Goal: Communication & Community: Answer question/provide support

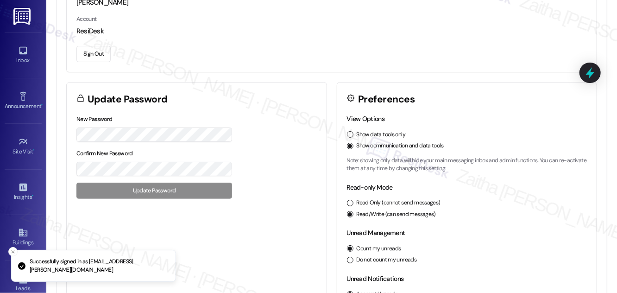
scroll to position [126, 0]
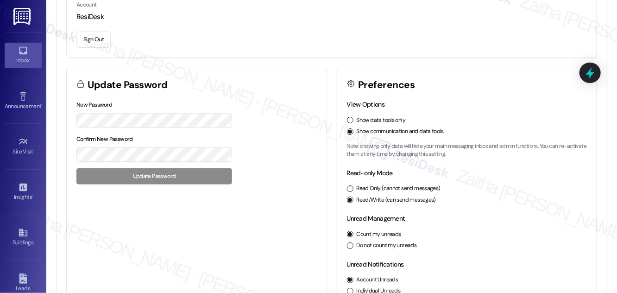
click at [27, 60] on div "Inbox" at bounding box center [23, 60] width 46 height 9
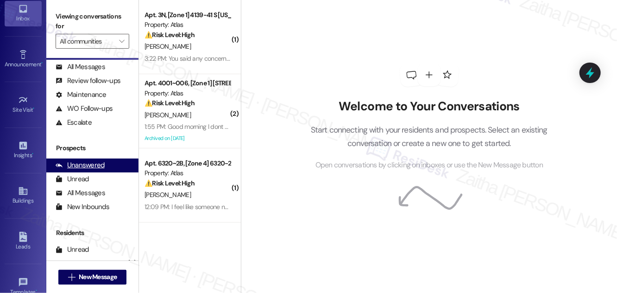
scroll to position [122, 0]
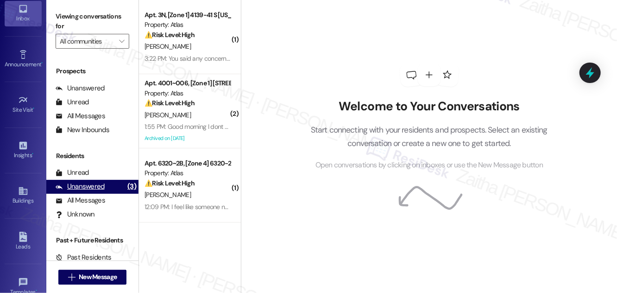
click at [91, 191] on div "Unanswered" at bounding box center [80, 187] width 49 height 10
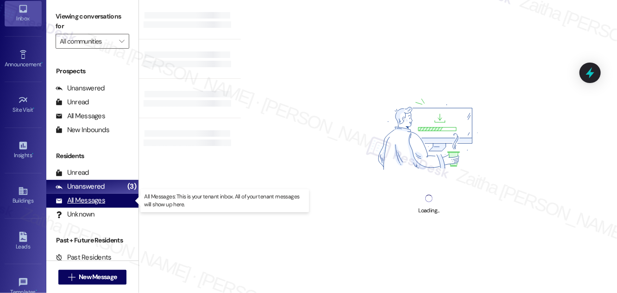
click at [87, 199] on div "All Messages" at bounding box center [81, 200] width 50 height 10
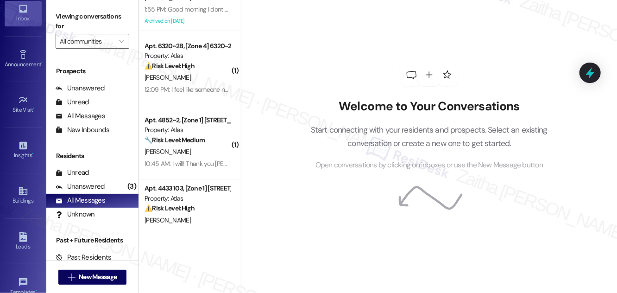
scroll to position [168, 0]
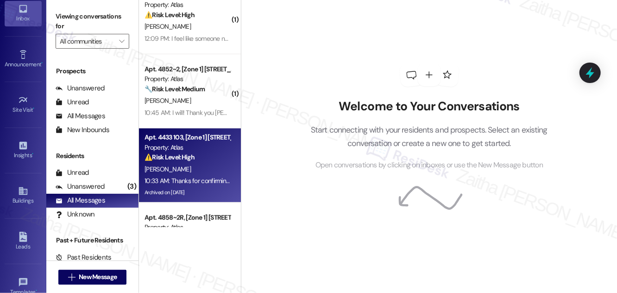
click at [195, 177] on div "10:33 AM: Thanks for confirming, Destiny! I’ve already submitted a work order f…" at bounding box center [487, 180] width 686 height 8
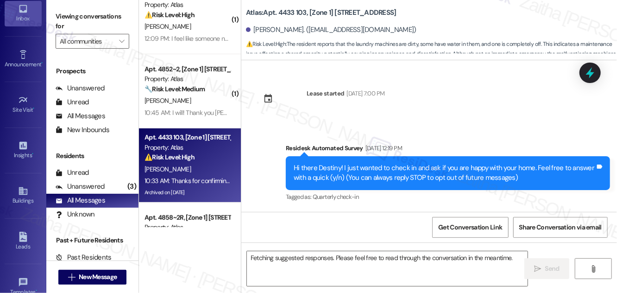
scroll to position [16250, 0]
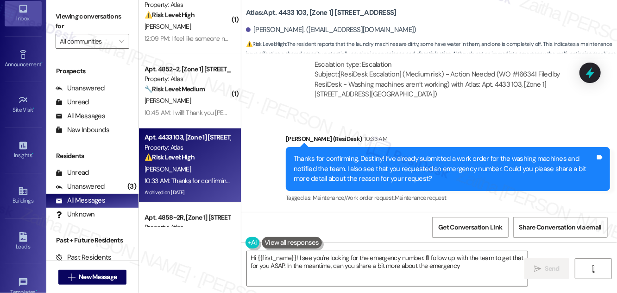
type textarea "Hi {{first_name}}! I see you're looking for the emergency number. I'll follow u…"
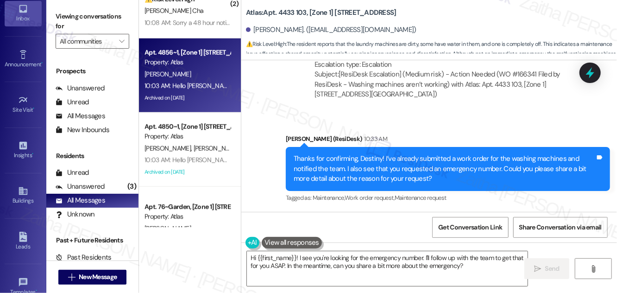
scroll to position [421, 0]
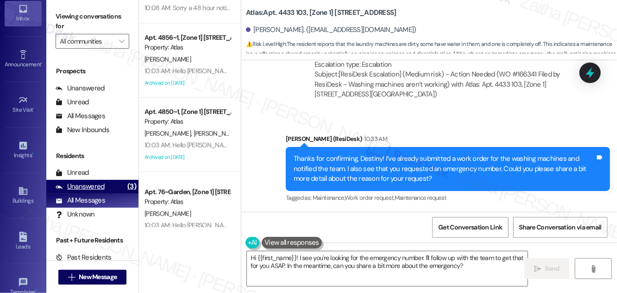
click at [89, 188] on div "Unanswered" at bounding box center [80, 187] width 49 height 10
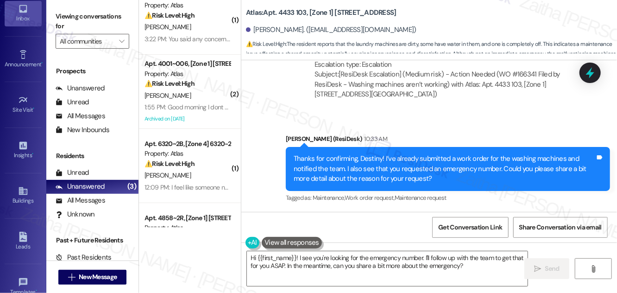
scroll to position [0, 0]
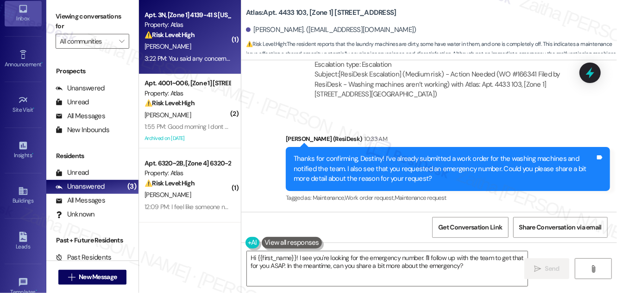
click at [205, 37] on div "⚠️ Risk Level: High The resident is reporting a malfunctioning refrigerator, wh…" at bounding box center [187, 35] width 86 height 10
type textarea "Fetching suggested responses. Please feel free to read through the conversation…"
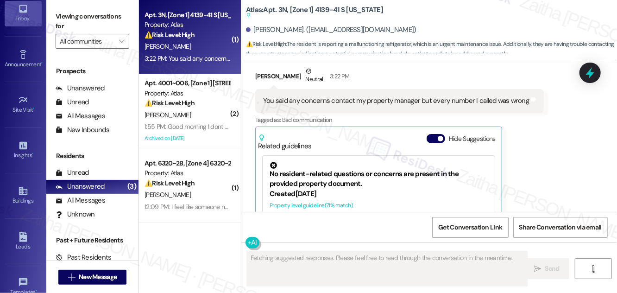
scroll to position [3208, 0]
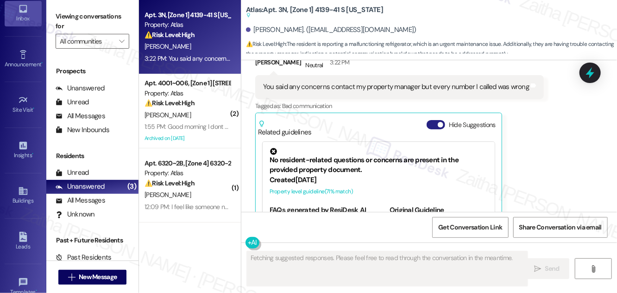
click at [433, 120] on button "Hide Suggestions" at bounding box center [435, 124] width 19 height 9
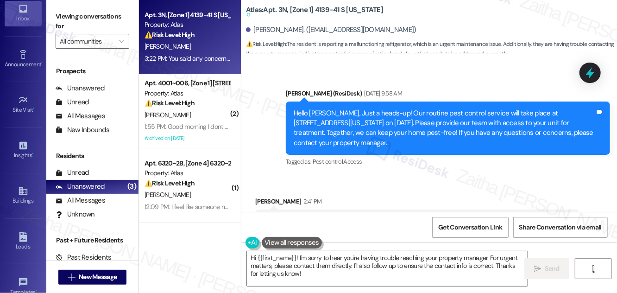
scroll to position [2965, 0]
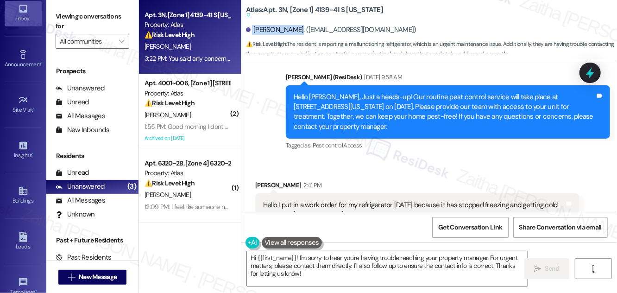
drag, startPoint x: 251, startPoint y: 26, endPoint x: 295, endPoint y: 25, distance: 44.0
click at [295, 25] on div "[PERSON_NAME]. ([EMAIL_ADDRESS][DOMAIN_NAME])" at bounding box center [331, 30] width 170 height 10
copy div "[PERSON_NAME]"
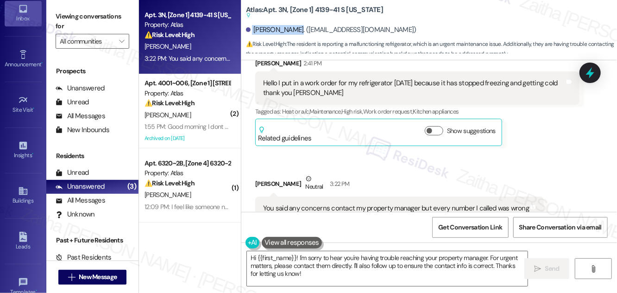
scroll to position [3091, 0]
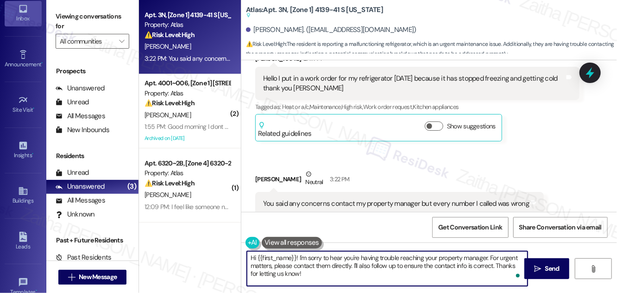
drag, startPoint x: 489, startPoint y: 257, endPoint x: 353, endPoint y: 269, distance: 137.1
click at [353, 269] on textarea "Hi {{first_name}}! I'm sorry to hear you're having trouble reaching your proper…" at bounding box center [387, 268] width 281 height 35
click at [500, 257] on textarea "Hi {{first_name}}! I'm sorry to hear you're having trouble reaching your proper…" at bounding box center [387, 268] width 281 height 35
click at [260, 264] on textarea "Hi {{first_name}}! I'm sorry to hear you're having trouble reaching your proper…" at bounding box center [387, 268] width 281 height 35
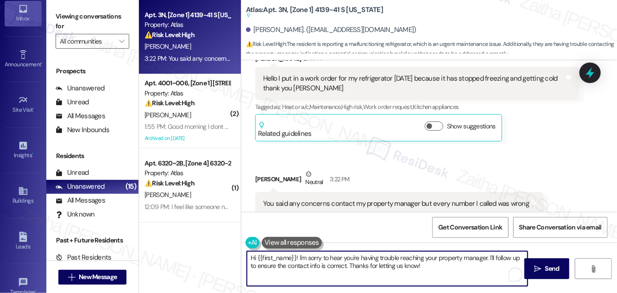
click at [260, 264] on textarea "Hi {{first_name}}! I'm sorry to hear you're having trouble reaching your proper…" at bounding box center [387, 268] width 281 height 35
click at [366, 266] on textarea "Hi {{first_name}}! I'm sorry to hear you're having trouble reaching your proper…" at bounding box center [387, 268] width 281 height 35
click at [348, 274] on textarea "Hi {{first_name}}! I'm sorry to hear you're having trouble reaching your proper…" at bounding box center [387, 268] width 281 height 35
drag, startPoint x: 368, startPoint y: 265, endPoint x: 463, endPoint y: 271, distance: 95.6
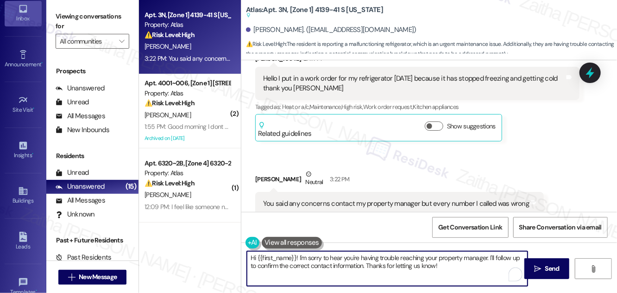
click at [462, 271] on textarea "Hi {{first_name}}! I'm sorry to hear you're having trouble reaching your proper…" at bounding box center [387, 268] width 281 height 35
type textarea "Hi {{first_name}}! I'm sorry to hear you're having trouble reaching your proper…"
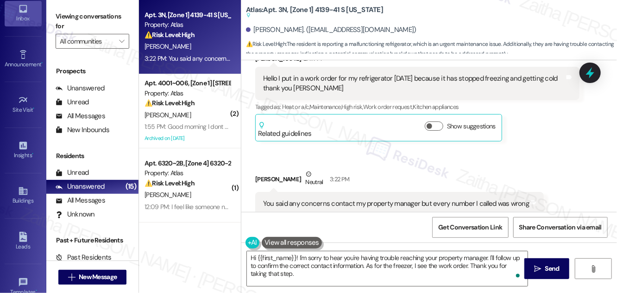
click at [294, 240] on button at bounding box center [292, 243] width 60 height 12
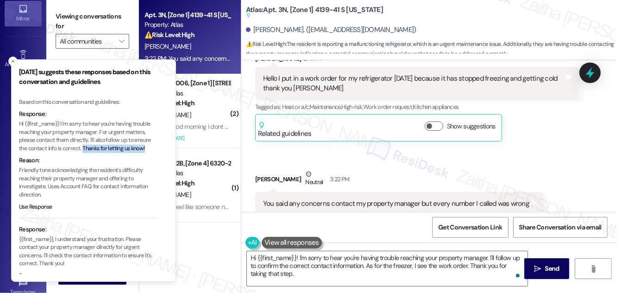
drag, startPoint x: 84, startPoint y: 149, endPoint x: 147, endPoint y: 148, distance: 63.0
click at [147, 148] on p "Hi {{first_name}}! I'm sorry to hear you're having trouble reaching your proper…" at bounding box center [88, 136] width 139 height 32
copy p "Thanks for letting us know!"
click at [15, 61] on icon "Close toast" at bounding box center [13, 61] width 6 height 6
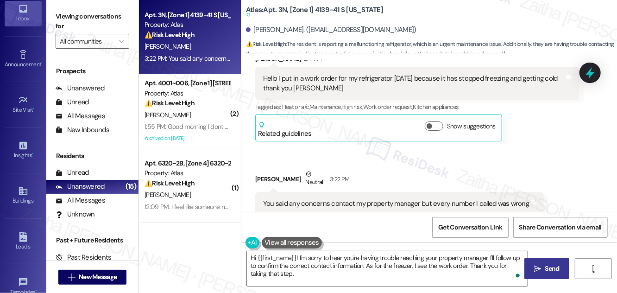
click at [541, 269] on span " Send" at bounding box center [546, 268] width 29 height 10
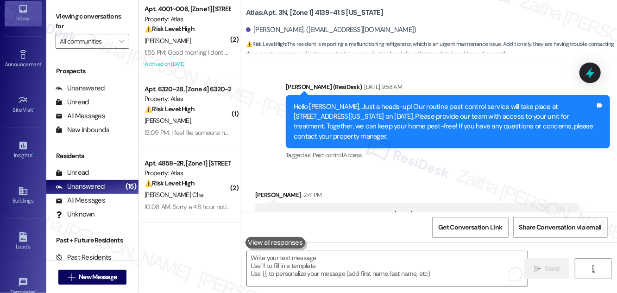
scroll to position [3166, 0]
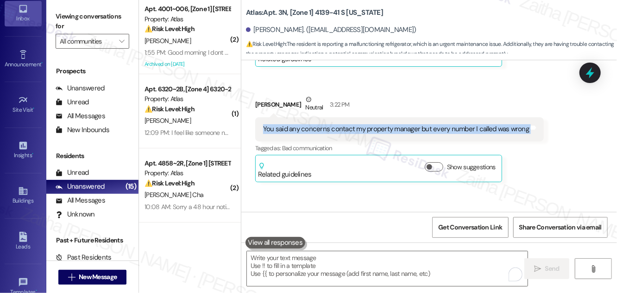
drag, startPoint x: 259, startPoint y: 75, endPoint x: 529, endPoint y: 86, distance: 269.7
click at [529, 117] on div "You said any concerns contact my property manager but every number I called was…" at bounding box center [399, 129] width 288 height 24
copy div "You said any concerns contact my property manager but every number I called was…"
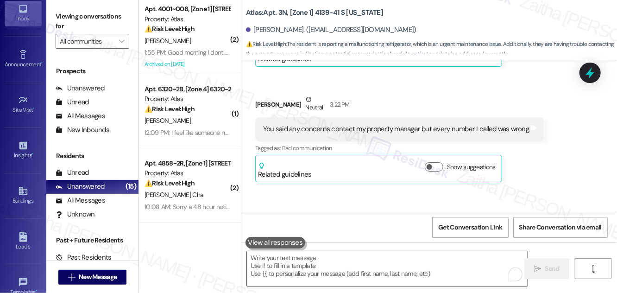
click at [308, 257] on textarea "To enrich screen reader interactions, please activate Accessibility in Grammarl…" at bounding box center [387, 268] width 281 height 35
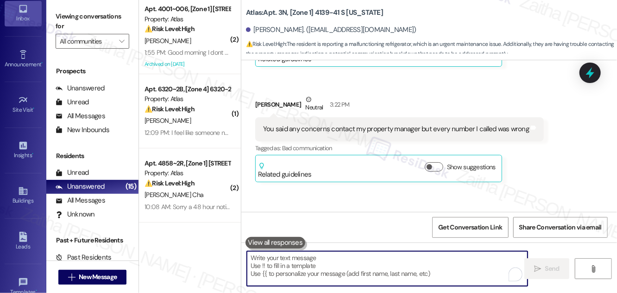
paste textarea "Could you let me know which numbers you tried calling, so I can confirm the cor…"
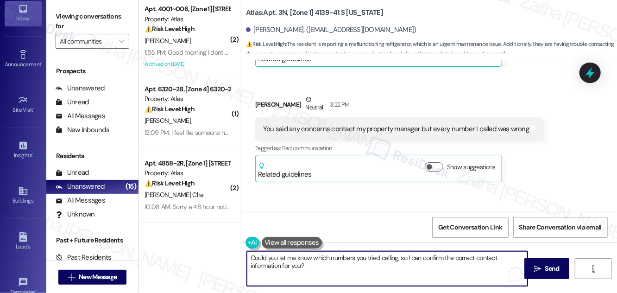
click at [277, 255] on textarea "Could you let me know which numbers you tried calling, so I can confirm the cor…" at bounding box center [387, 268] width 281 height 35
type textarea "Could you also let me know which numbers you tried calling, so I can confirm th…"
click at [563, 267] on button " Send" at bounding box center [546, 268] width 45 height 21
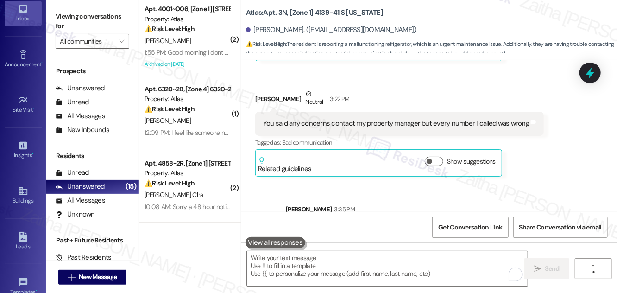
scroll to position [3240, 0]
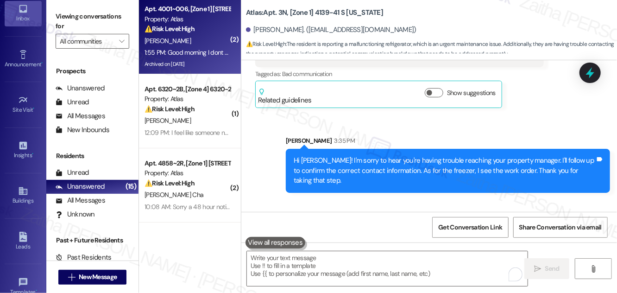
click at [208, 44] on div "[PERSON_NAME]" at bounding box center [188, 41] width 88 height 12
type textarea "Fetching suggested responses. Please feel free to read through the conversation…"
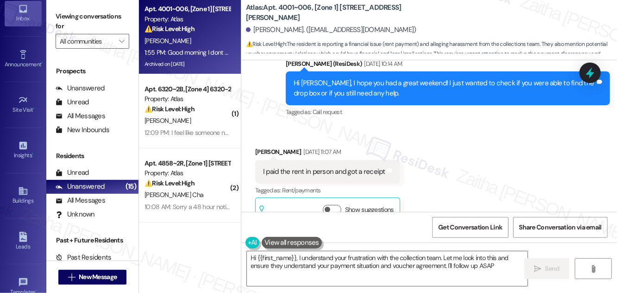
type textarea "Hi {{first_name}}, I understand your frustration with the collection team. Let …"
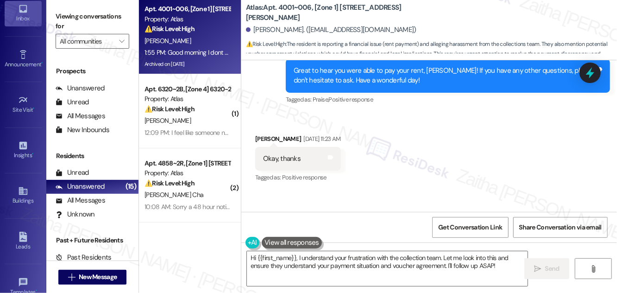
scroll to position [65445, 0]
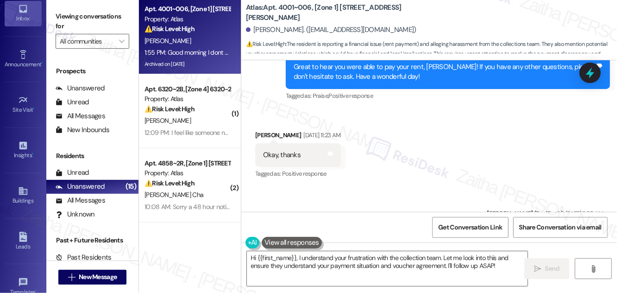
drag, startPoint x: 262, startPoint y: 125, endPoint x: 565, endPoint y: 148, distance: 303.8
copy div "I dont know what's going on but team in collection are really badgering me sinc…"
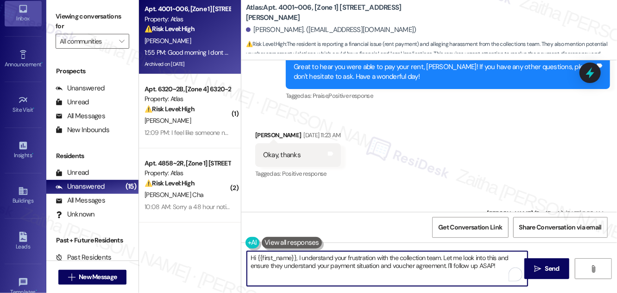
drag, startPoint x: 248, startPoint y: 257, endPoint x: 501, endPoint y: 270, distance: 253.2
click at [501, 270] on textarea "Hi {{first_name}}, I understand your frustration with the collection team. Let …" at bounding box center [387, 268] width 281 height 35
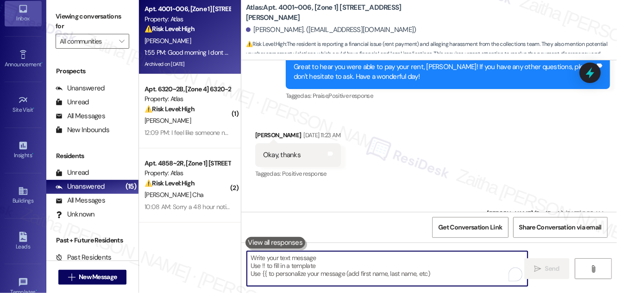
paste textarea "Hi [PERSON_NAME], thank you for reaching out and sharing this with us. I’m sorr…"
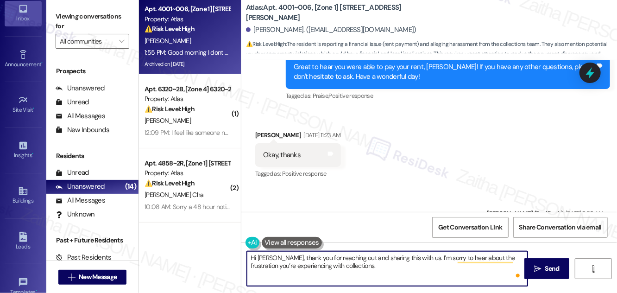
paste textarea "Is the issue only with the rent balance, or are they also including fees that m…"
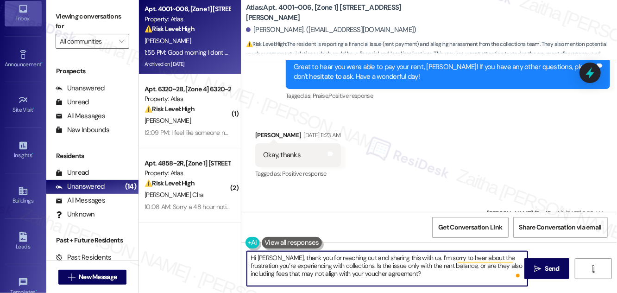
type textarea "Hi [PERSON_NAME], thank you for reaching out and sharing this with us. I’m sorr…"
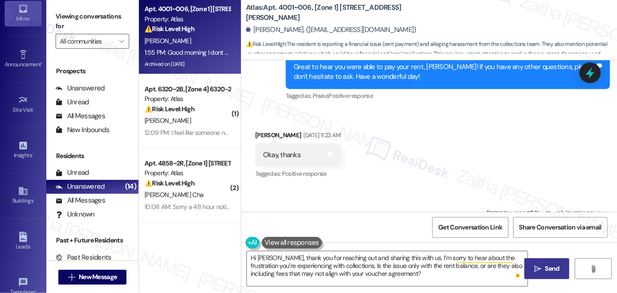
click at [553, 268] on span "Send" at bounding box center [552, 268] width 14 height 10
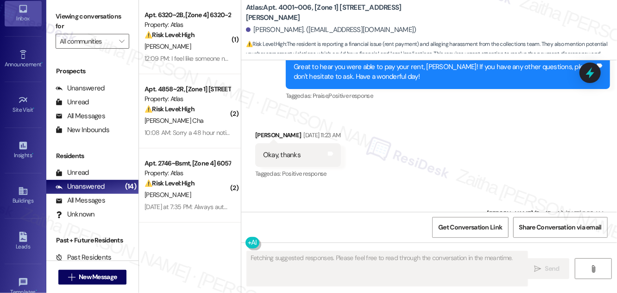
scroll to position [65530, 0]
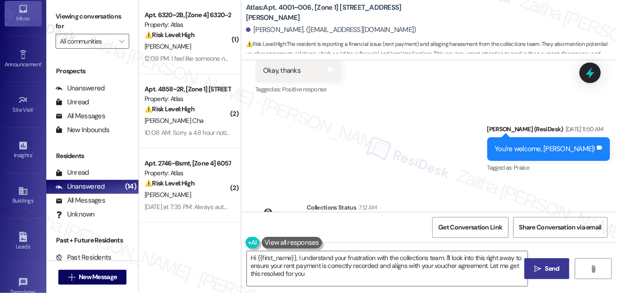
type textarea "Hi {{first_name}}, I understand your frustration with the collections team. I'l…"
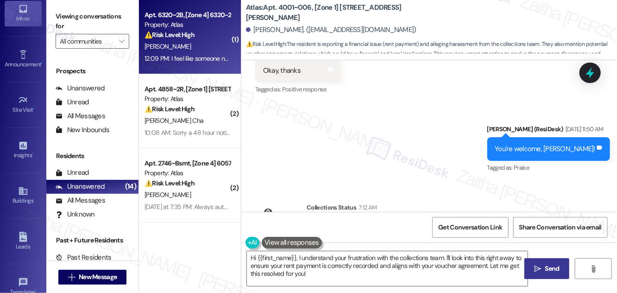
click at [183, 47] on span "[PERSON_NAME]" at bounding box center [167, 46] width 46 height 8
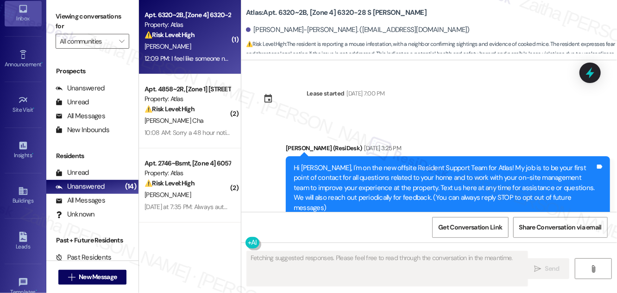
scroll to position [27351, 0]
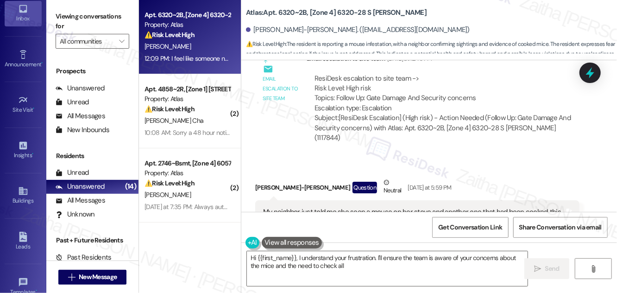
scroll to position [27108, 0]
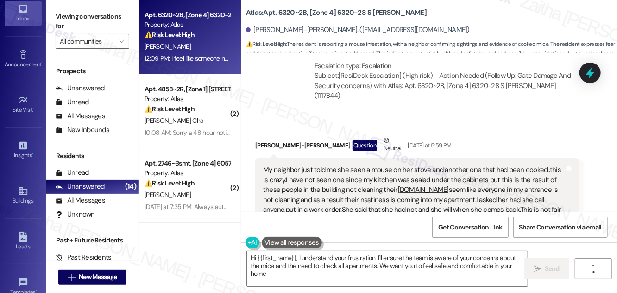
type textarea "Hi {{first_name}}, I understand your frustration. I'll ensure the team is aware…"
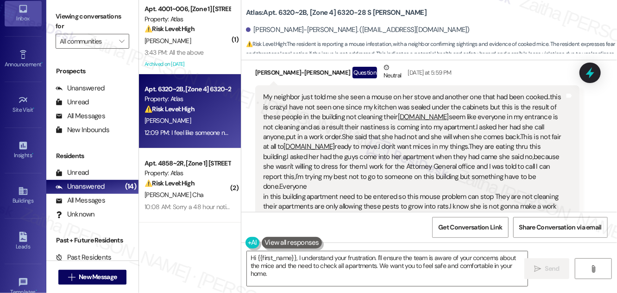
scroll to position [27234, 0]
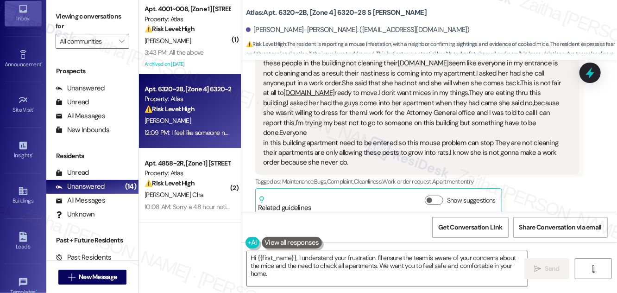
drag, startPoint x: 260, startPoint y: 138, endPoint x: 533, endPoint y: 151, distance: 272.6
copy div "I feel like someone need to go thru everyone's place in this building to stop t…"
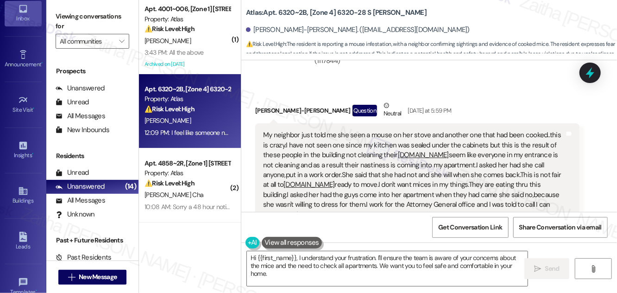
scroll to position [27192, 0]
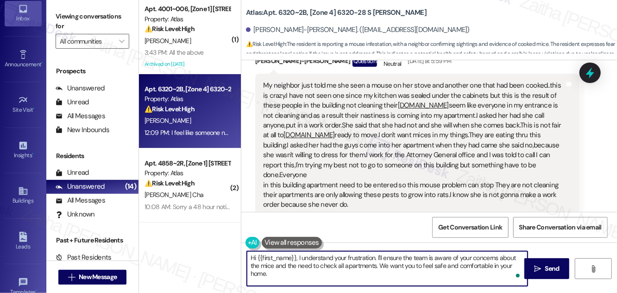
drag, startPoint x: 250, startPoint y: 257, endPoint x: 276, endPoint y: 279, distance: 33.6
click at [276, 279] on textarea "Hi {{first_name}}, I understand your frustration. I'll ensure the team is aware…" at bounding box center [387, 268] width 281 height 35
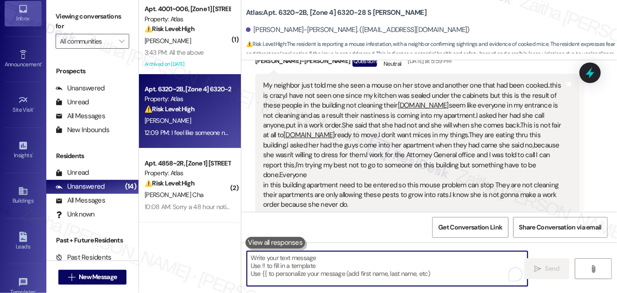
paste textarea "thank you for sharing your concern. I’ve noted your feedback and passed it alon…"
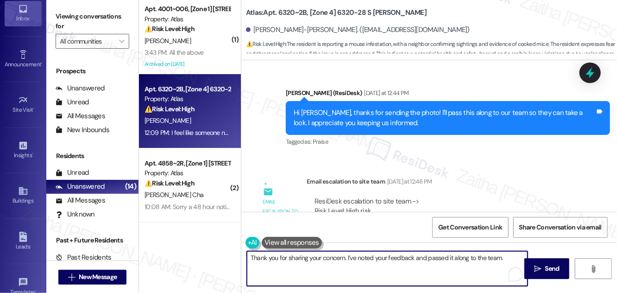
scroll to position [26940, 0]
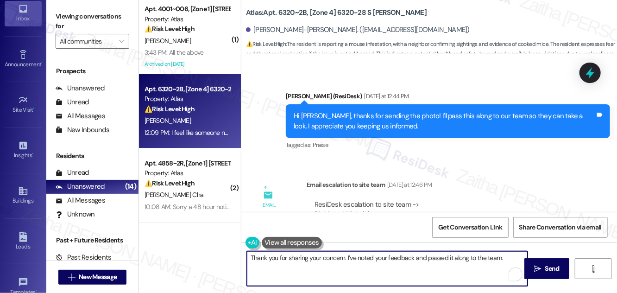
click at [504, 256] on textarea "Thank you for sharing your concern. I’ve noted your feedback and passed it alon…" at bounding box center [387, 268] width 281 height 35
paste textarea "Please let me know if you notice any ongoing issues"
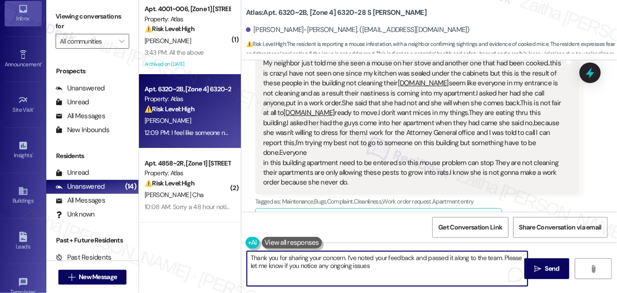
scroll to position [27234, 0]
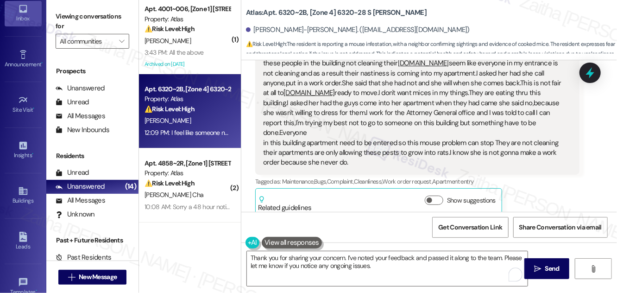
copy div "[PERSON_NAME]"
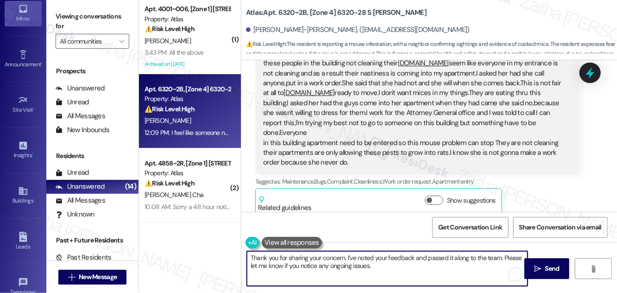
click at [345, 257] on textarea "Thank you for sharing your concern. I’ve noted your feedback and passed it alon…" at bounding box center [387, 268] width 281 height 35
paste textarea "[PERSON_NAME]"
type textarea "Thank you for sharing your concern, [PERSON_NAME]. I’ve noted your feedback and…"
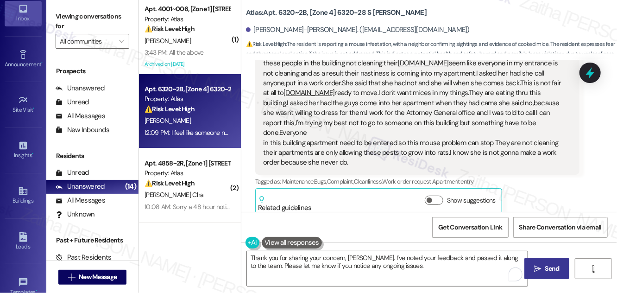
click at [552, 268] on span "Send" at bounding box center [552, 268] width 14 height 10
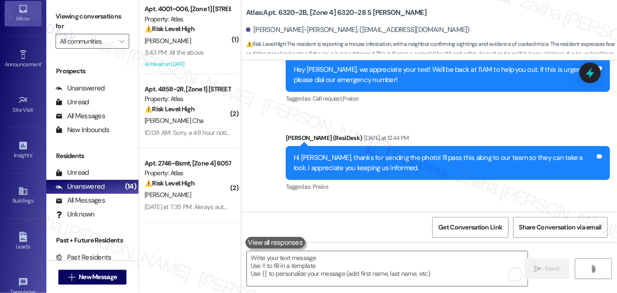
scroll to position [26897, 0]
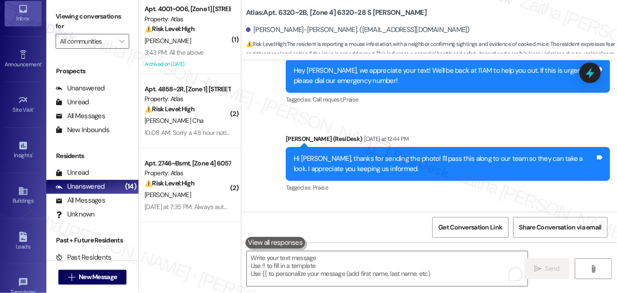
drag, startPoint x: 288, startPoint y: 96, endPoint x: 375, endPoint y: 187, distance: 126.1
drag, startPoint x: 263, startPoint y: 72, endPoint x: 363, endPoint y: 188, distance: 153.3
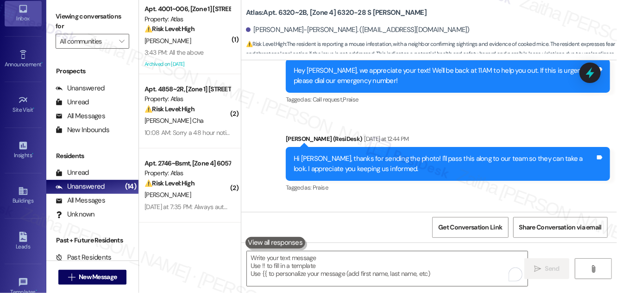
copy div "My neighbor just told me she seen a mouse on her stove and another one that had…"
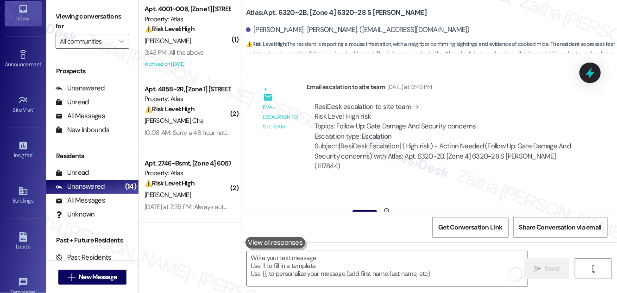
scroll to position [27150, 0]
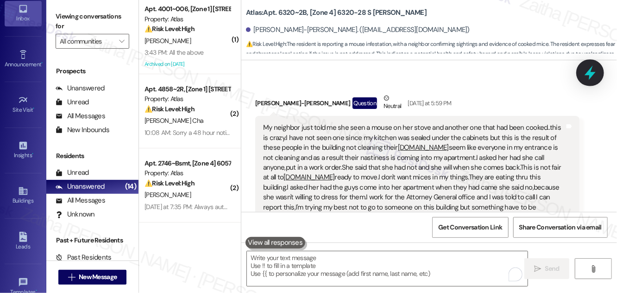
click at [588, 76] on icon at bounding box center [590, 73] width 16 height 16
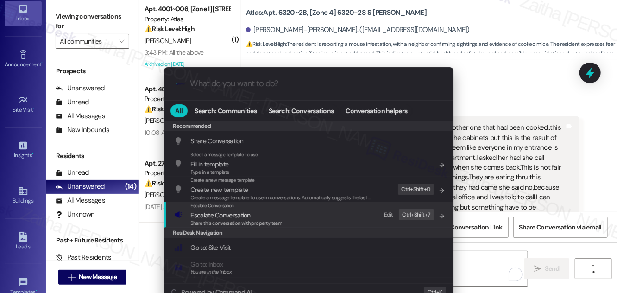
click at [228, 217] on span "Escalate Conversation" at bounding box center [221, 215] width 60 height 8
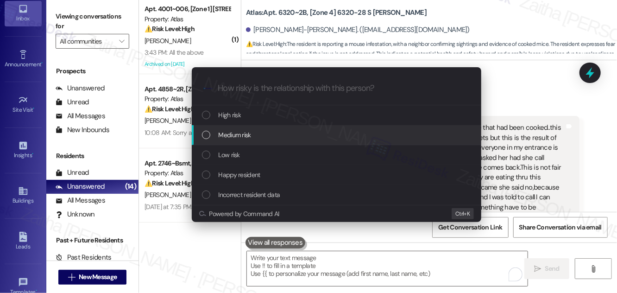
click at [228, 136] on span "Medium risk" at bounding box center [235, 135] width 32 height 10
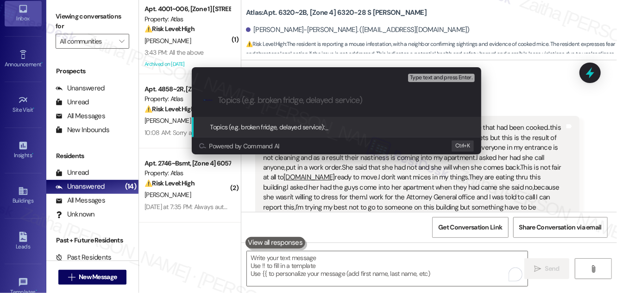
paste input "Resident Complaint: Rodent [MEDICAL_DATA] Concerns and Neighbor Cleanliness"
type input "Resident Complaint: Rodent [MEDICAL_DATA] Concerns and Neighbor Cleanliness"
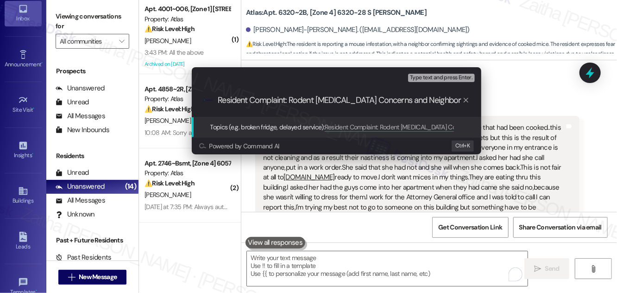
scroll to position [0, 19]
click at [218, 98] on input "Resident Complaint: Rodent [MEDICAL_DATA] Concerns and Neighbor Cleanliness" at bounding box center [340, 100] width 244 height 10
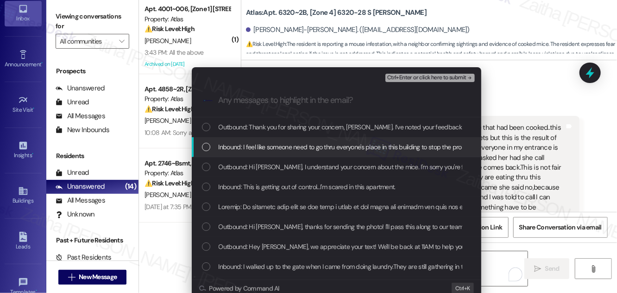
click at [208, 151] on div "Inbound: I feel like someone need to go thru everyone's place in this building …" at bounding box center [337, 147] width 271 height 10
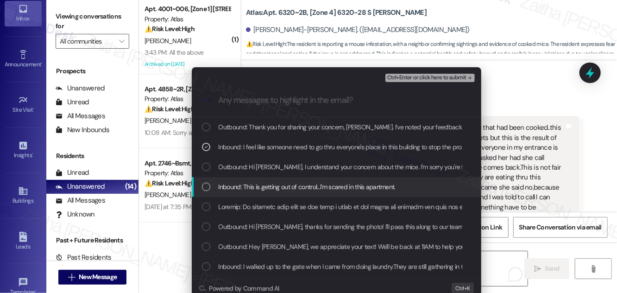
click at [216, 184] on div "Inbound: This is getting out of control...I'm scared in this apartment." at bounding box center [337, 187] width 271 height 10
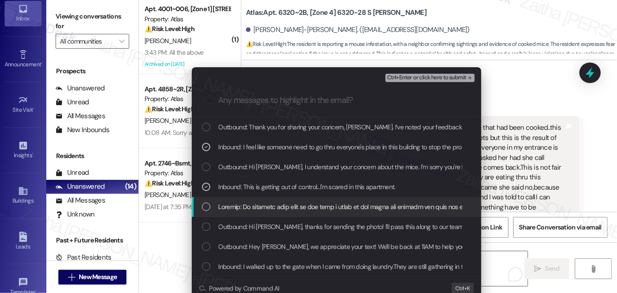
click at [211, 198] on div "List of options" at bounding box center [336, 207] width 289 height 20
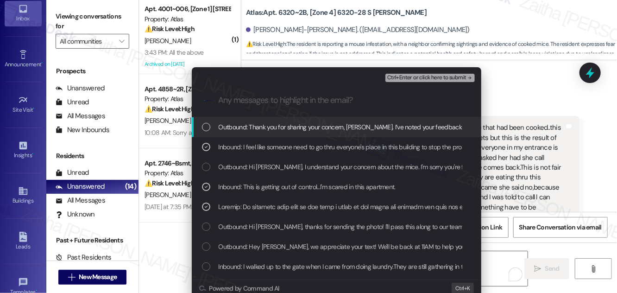
click at [419, 75] on span "Ctrl+Enter or click here to submit" at bounding box center [426, 78] width 79 height 6
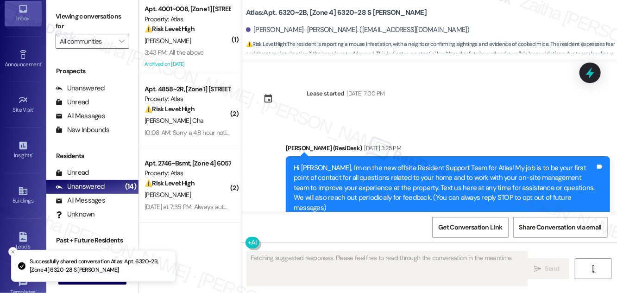
scroll to position [27351, 0]
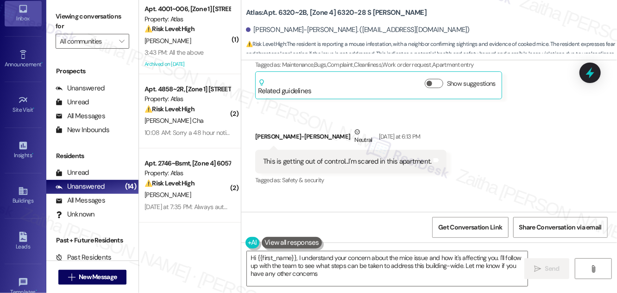
type textarea "Hi {{first_name}}, I understand your concern about the mice issue and how it's …"
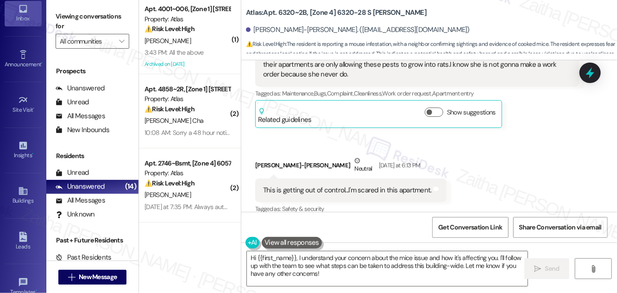
scroll to position [27281, 0]
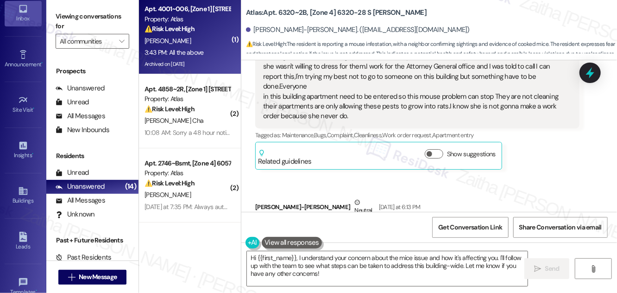
click at [202, 51] on div "3:43 PM: All the above 3:43 PM: All the above" at bounding box center [173, 52] width 59 height 8
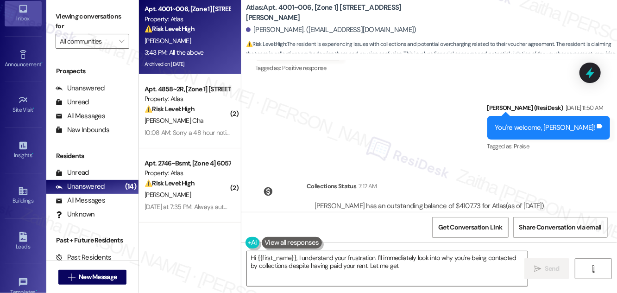
scroll to position [65608, 0]
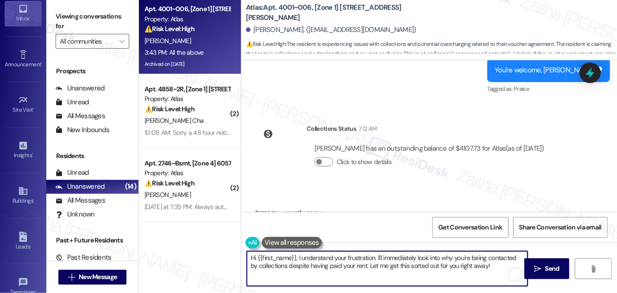
drag, startPoint x: 376, startPoint y: 257, endPoint x: 249, endPoint y: 258, distance: 127.8
click at [249, 258] on textarea "Hi {{first_name}}, I understand your frustration. I'll immediately look into wh…" at bounding box center [387, 268] width 281 height 35
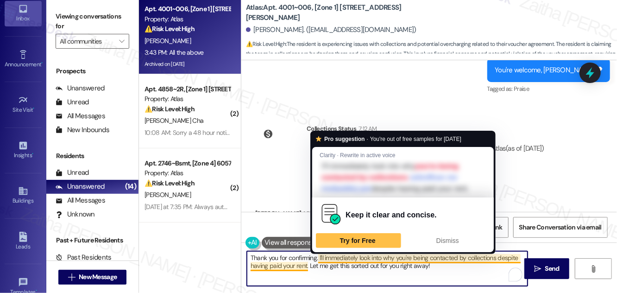
click at [345, 260] on textarea "Thank you for confirming. I'll immediately look into why you're being contacted…" at bounding box center [387, 268] width 281 height 35
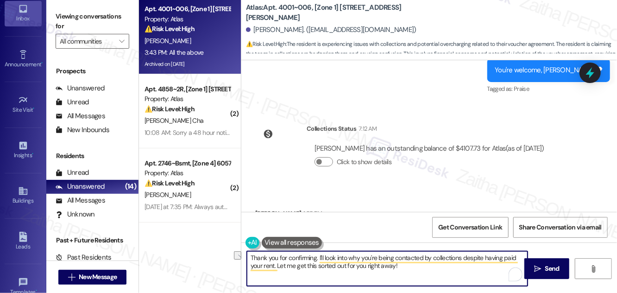
drag, startPoint x: 277, startPoint y: 265, endPoint x: 420, endPoint y: 290, distance: 144.9
click at [420, 290] on div "Thank you for confirming. I'll look into why you're being contacted by collecti…" at bounding box center [429, 276] width 376 height 69
type textarea "Thank you for confirming. I'll look into why you're being contacted by collecti…"
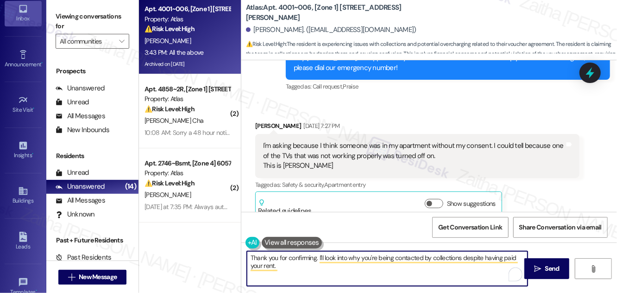
scroll to position [64640, 0]
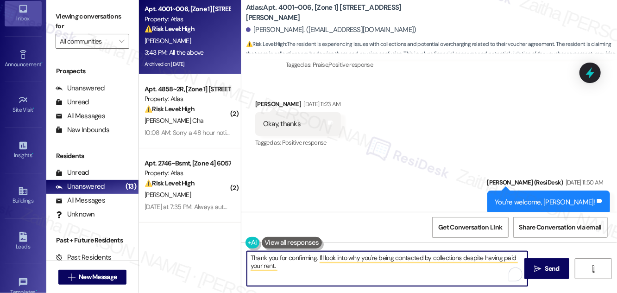
scroll to position [65440, 0]
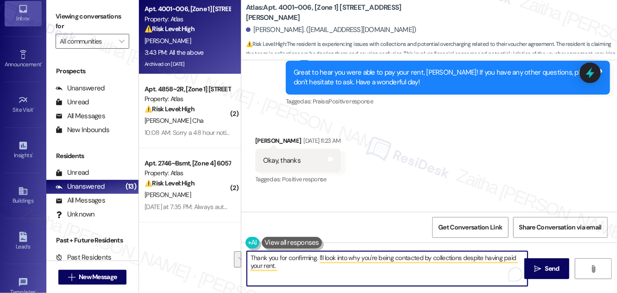
drag, startPoint x: 276, startPoint y: 266, endPoint x: 249, endPoint y: 257, distance: 27.8
click at [249, 257] on textarea "Thank you for confirming. I'll look into why you're being contacted by collecti…" at bounding box center [387, 268] width 281 height 35
type textarea "Thank you for confirming. I'll look into why you're being contacted by collecti…"
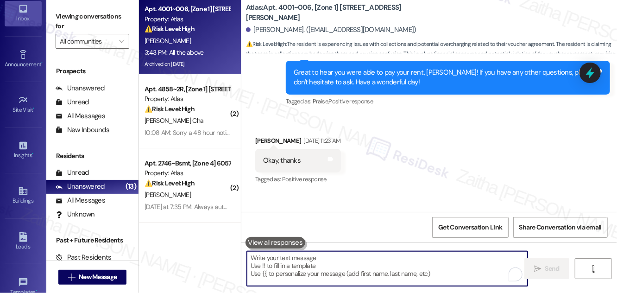
paste textarea "Thank you for confirming. I’ll look into why you’re being contacted by collecti…"
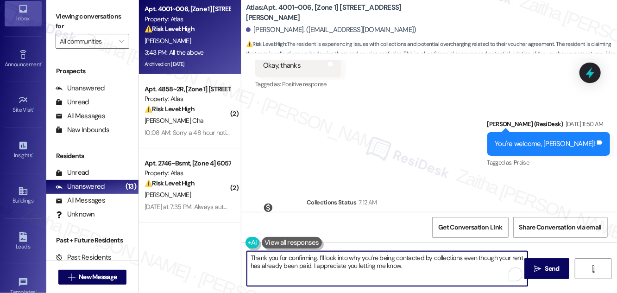
scroll to position [65608, 0]
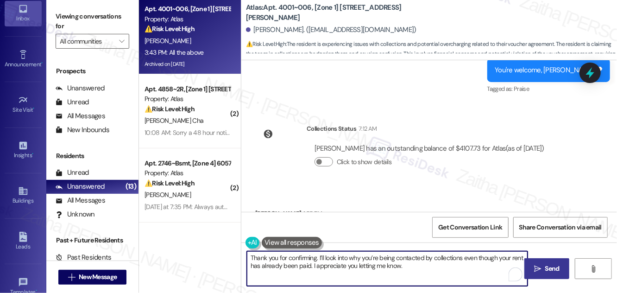
type textarea "Thank you for confirming. I’ll look into why you’re being contacted by collecti…"
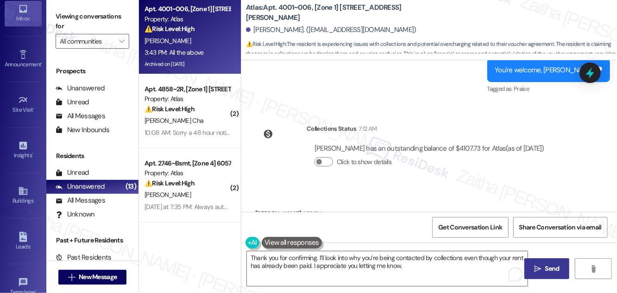
click at [548, 269] on span "Send" at bounding box center [552, 268] width 14 height 10
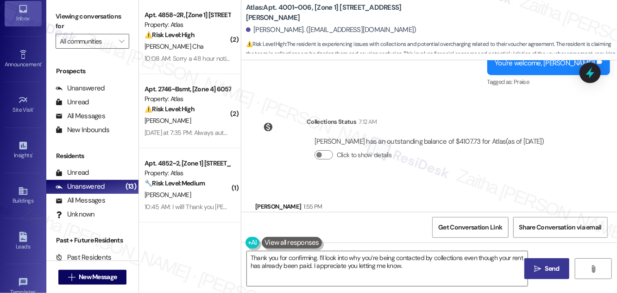
scroll to position [65683, 0]
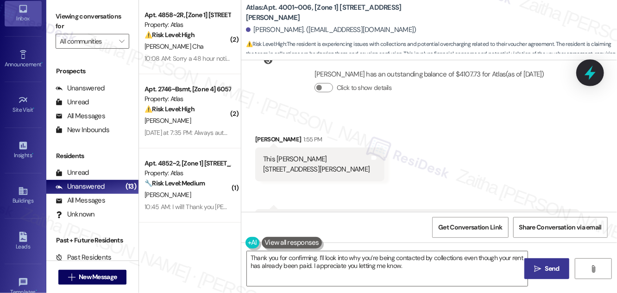
click at [595, 77] on icon at bounding box center [590, 73] width 16 height 16
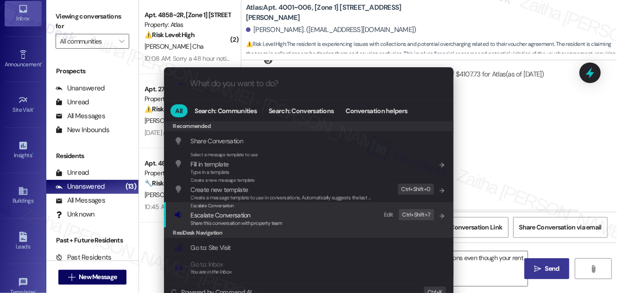
click at [213, 212] on span "Escalate Conversation" at bounding box center [221, 215] width 60 height 8
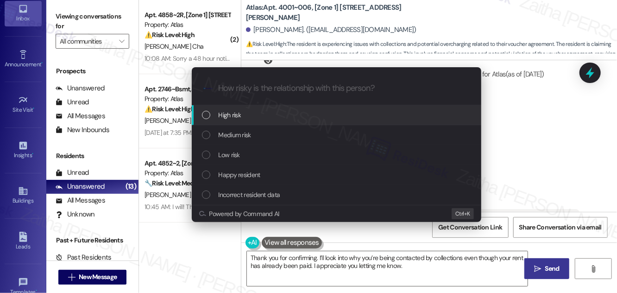
click at [238, 114] on span "High risk" at bounding box center [230, 115] width 23 height 10
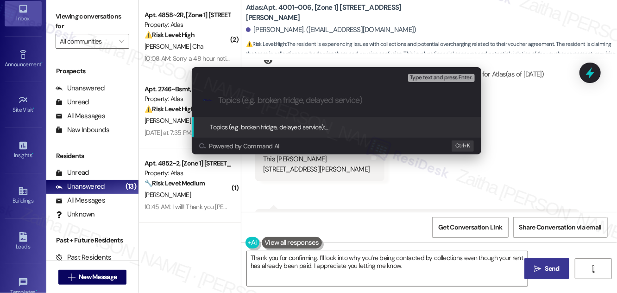
paste input "Resident Concern: Collections Contact Despite Rent Payment"
type input "Resident Concern: Collections Contact Despite Rent Payment"
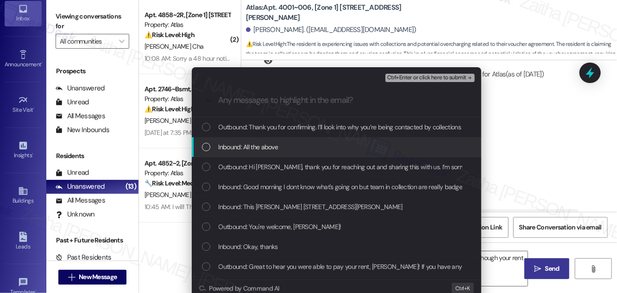
click at [268, 147] on span "Inbound: All the above" at bounding box center [249, 147] width 60 height 10
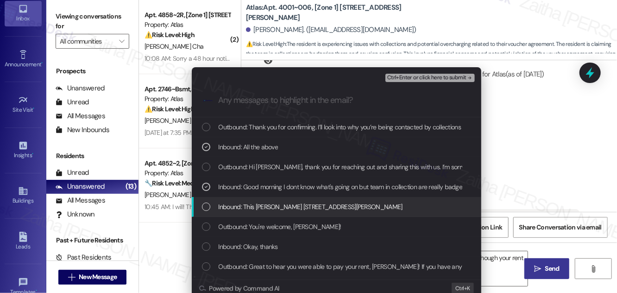
click at [264, 204] on span "Inbound: This Akilah Brown 4001 South Ellis Ave" at bounding box center [311, 206] width 184 height 10
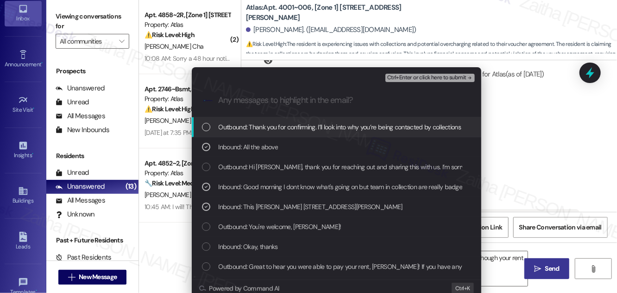
click at [421, 78] on span "Ctrl+Enter or click here to submit" at bounding box center [426, 78] width 79 height 6
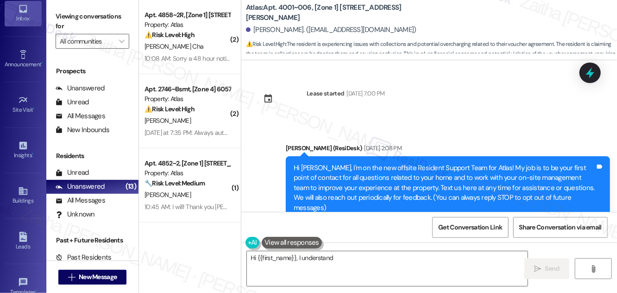
scroll to position [65621, 0]
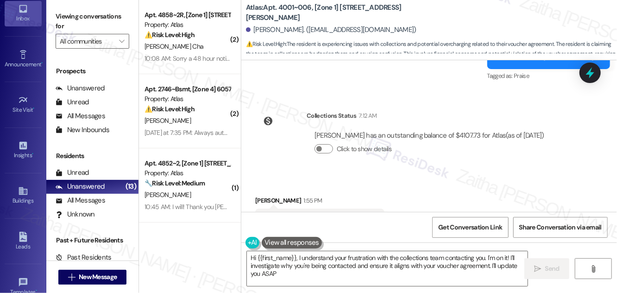
type textarea "Hi {{first_name}}, I understand your frustration with the collections team cont…"
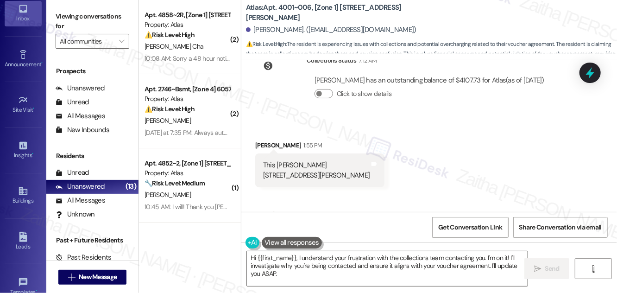
scroll to position [65710, 0]
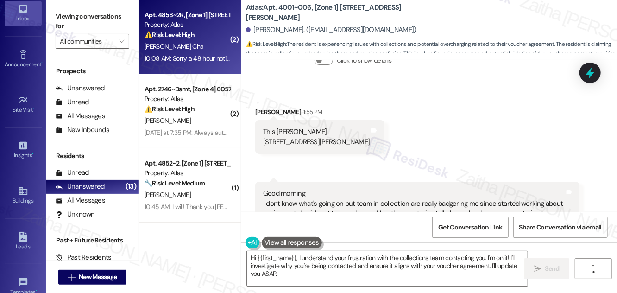
click at [205, 44] on div "[PERSON_NAME] Cha" at bounding box center [188, 47] width 88 height 12
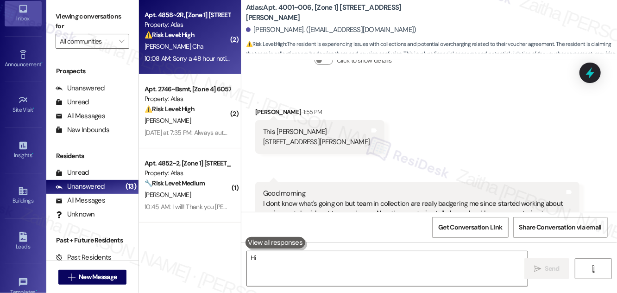
type textarea "Hi"
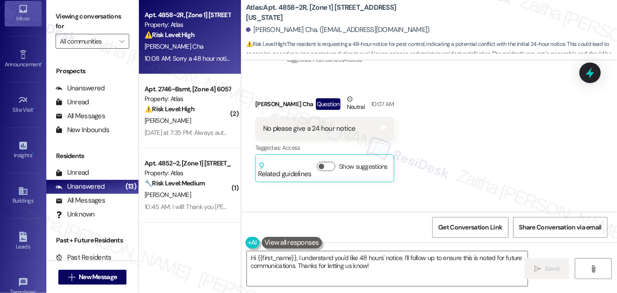
scroll to position [728, 0]
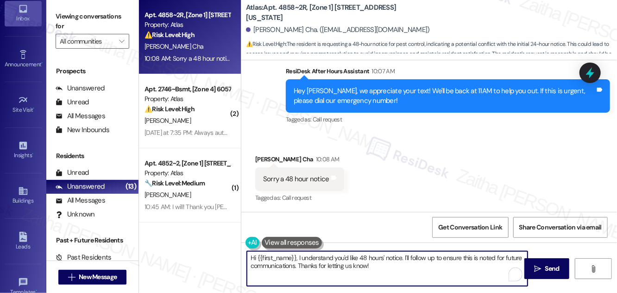
drag, startPoint x: 297, startPoint y: 257, endPoint x: 252, endPoint y: 258, distance: 44.9
click at [252, 258] on textarea "Hi {{first_name}}, I understand you'd like 48 hours' notice. I'll follow up to …" at bounding box center [387, 268] width 281 height 35
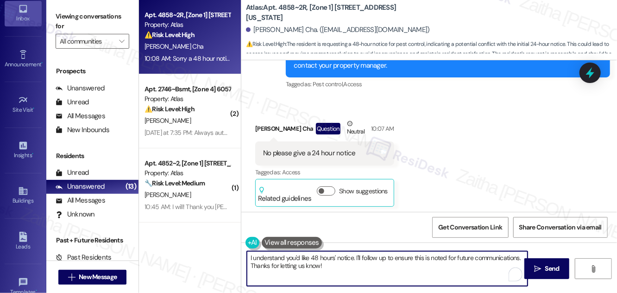
scroll to position [560, 0]
drag, startPoint x: 356, startPoint y: 256, endPoint x: 365, endPoint y: 268, distance: 15.6
click at [365, 269] on textarea "I understand you'd like 48 hours' notice. I'll follow up to ensure this is note…" at bounding box center [387, 268] width 281 height 35
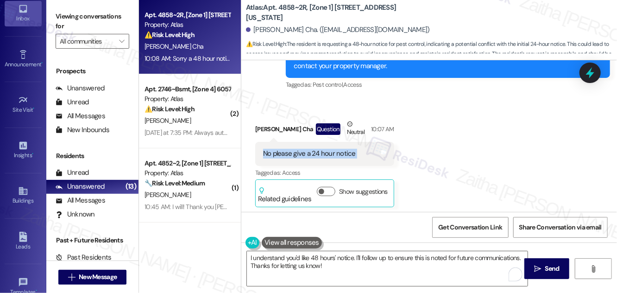
drag, startPoint x: 262, startPoint y: 149, endPoint x: 367, endPoint y: 151, distance: 105.6
click at [367, 151] on div "No please give a 24 hour notice Tags and notes" at bounding box center [324, 154] width 139 height 24
copy div "No please give a 24 hour notice Tags and notes"
click at [461, 153] on div "Received via SMS Leatrice Lumpkin Cha Question Neutral 10:07 AM No please give …" at bounding box center [429, 155] width 376 height 115
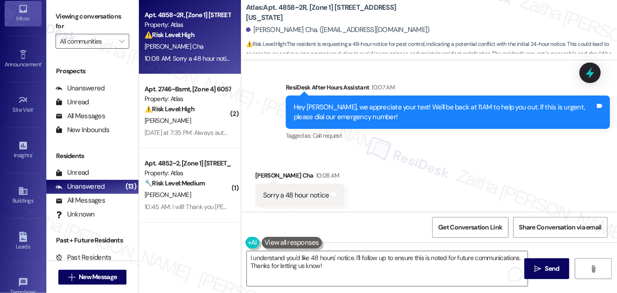
scroll to position [728, 0]
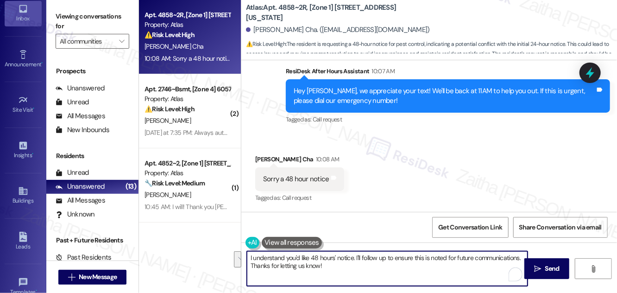
drag, startPoint x: 355, startPoint y: 254, endPoint x: 367, endPoint y: 270, distance: 20.2
click at [367, 270] on textarea "I understand you'd like 48 hours' notice. I'll follow up to ensure this is note…" at bounding box center [387, 268] width 281 height 35
paste textarea "I understand your concern regarding the timing of the 24-hour notice. This mess…"
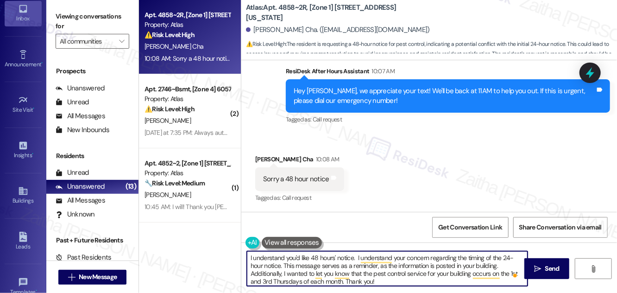
drag, startPoint x: 354, startPoint y: 258, endPoint x: 247, endPoint y: 255, distance: 107.0
click at [247, 255] on textarea "I understand you'd like 48 hours' notice. I understand your concern regarding t…" at bounding box center [387, 268] width 281 height 35
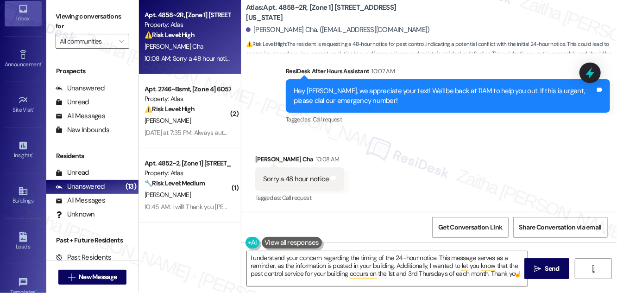
click at [263, 155] on div "Leatrice Lumpkin Cha 10:08 AM" at bounding box center [299, 160] width 89 height 13
click at [263, 156] on div "Leatrice Lumpkin Cha 10:08 AM" at bounding box center [299, 160] width 89 height 13
copy div "Leatrice"
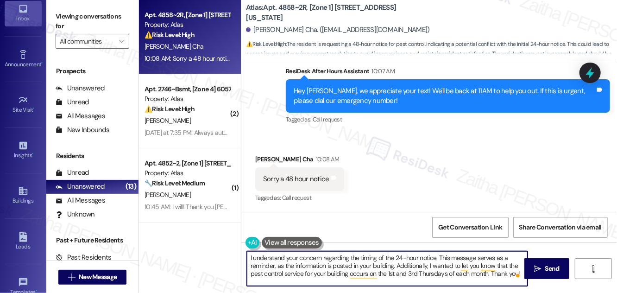
click at [435, 257] on textarea "I understand your concern regarding the timing of the 24-hour notice. This mess…" at bounding box center [387, 268] width 281 height 35
paste textarea "Leatrice"
drag, startPoint x: 399, startPoint y: 271, endPoint x: 457, endPoint y: 271, distance: 57.9
click at [457, 271] on textarea "I understand your concern regarding the timing of the 24-hour notice, Leatrice.…" at bounding box center [387, 268] width 281 height 35
paste textarea "uesday"
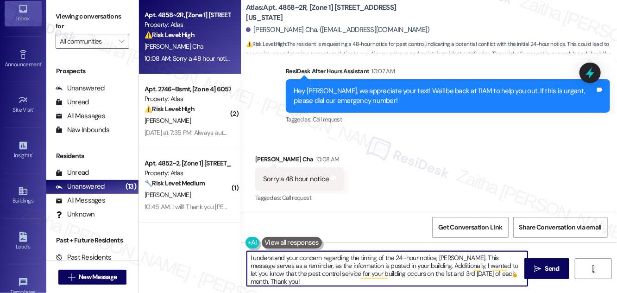
click at [271, 281] on textarea "I understand your concern regarding the timing of the 24-hour notice, Leatrice.…" at bounding box center [387, 268] width 281 height 35
click at [397, 257] on textarea "I understand your concern regarding the timing of the 24-hour notice, Leatrice.…" at bounding box center [387, 268] width 281 height 35
click at [356, 281] on textarea "I understand your concern regarding the timing of the 48-hour notice, Leatrice.…" at bounding box center [387, 268] width 281 height 35
type textarea "I understand your concern regarding the timing of the 48-hour notice, Leatrice.…"
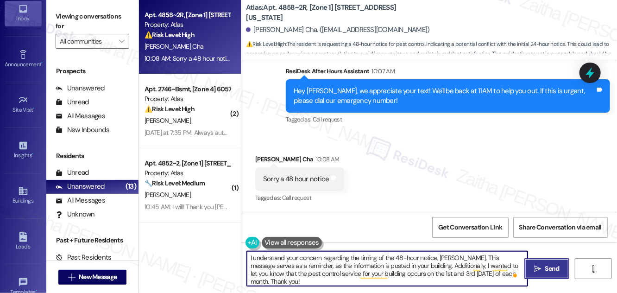
click at [548, 266] on span "Send" at bounding box center [552, 268] width 14 height 10
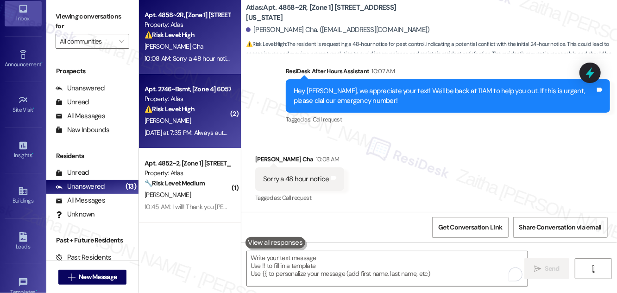
click at [206, 113] on div "⚠️ Risk Level: High The resident is escalating their concerns about the doors a…" at bounding box center [187, 109] width 86 height 10
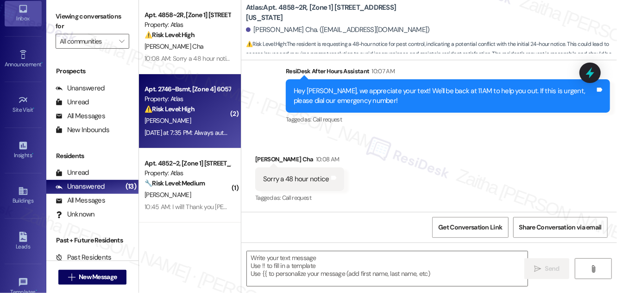
type textarea "Fetching suggested responses. Please feel free to read through the conversation…"
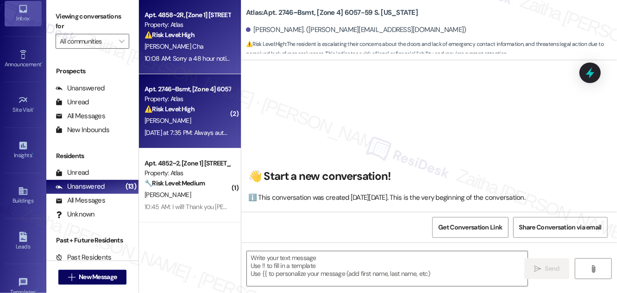
click at [223, 35] on div "⚠️ Risk Level: High The resident is requesting a 48-hour notice for pest contro…" at bounding box center [187, 35] width 86 height 10
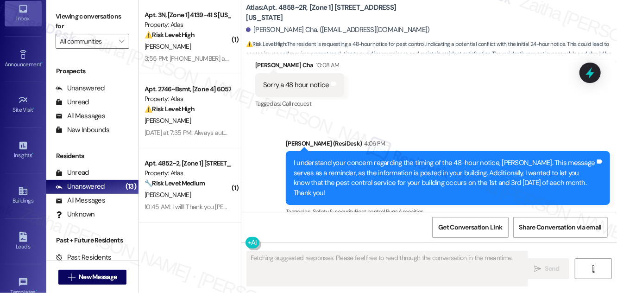
scroll to position [826, 0]
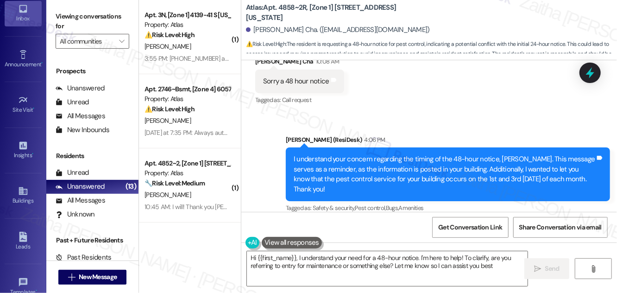
type textarea "Hi {{first_name}}, I understand your need for a 48-hour notice. I'm here to hel…"
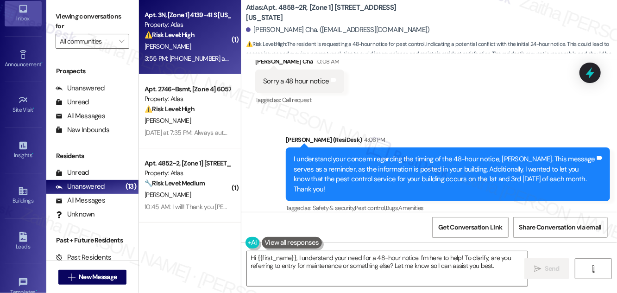
click at [204, 41] on div "[PERSON_NAME]" at bounding box center [188, 47] width 88 height 12
type textarea "Fetching suggested responses. Please feel free to read through the conversation…"
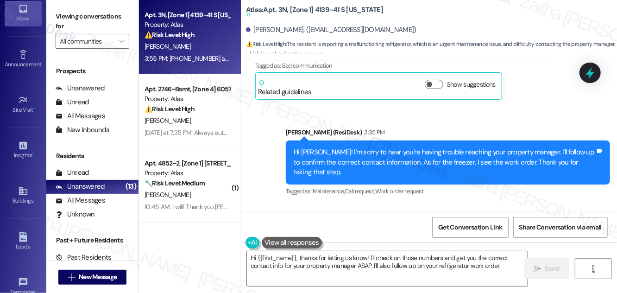
scroll to position [3333, 0]
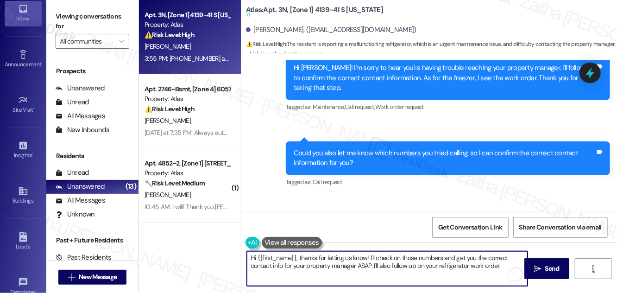
drag, startPoint x: 301, startPoint y: 258, endPoint x: 238, endPoint y: 259, distance: 62.1
click at [238, 259] on div "Apt. 3N, [Zone 1] 4139-41 S Indiana Property: Atlas ⚠️ Risk Level: High The res…" at bounding box center [378, 146] width 478 height 293
click at [301, 257] on textarea "Thanks for letting us know! I'll check on those numbers and get you the correct…" at bounding box center [387, 268] width 281 height 35
click at [268, 255] on textarea "Thanks for letting me know! I'll check on those numbers and get you the correct…" at bounding box center [387, 268] width 281 height 35
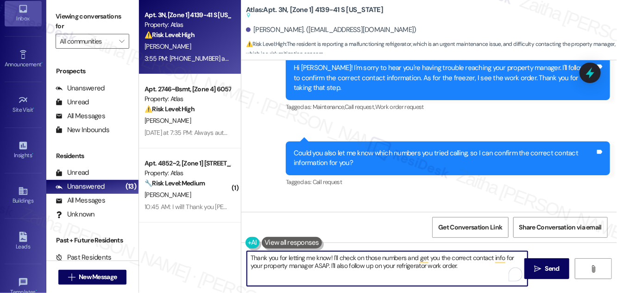
click at [321, 263] on textarea "Thank you for letting me know! I'll check on those numbers and get you the corr…" at bounding box center [387, 268] width 281 height 35
click at [462, 266] on textarea "Thank you for letting me know! I'll check on those numbers and get you the corr…" at bounding box center [387, 268] width 281 height 35
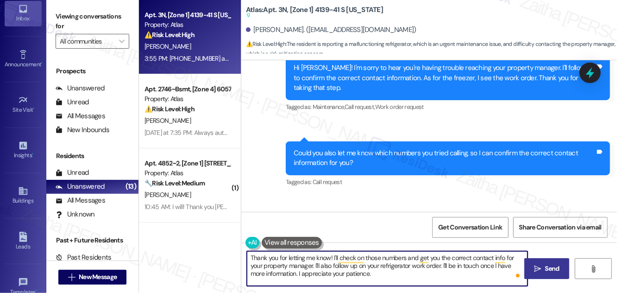
type textarea "Thank you for letting me know! I'll check on those numbers and get you the corr…"
click at [542, 264] on span " Send" at bounding box center [546, 268] width 29 height 10
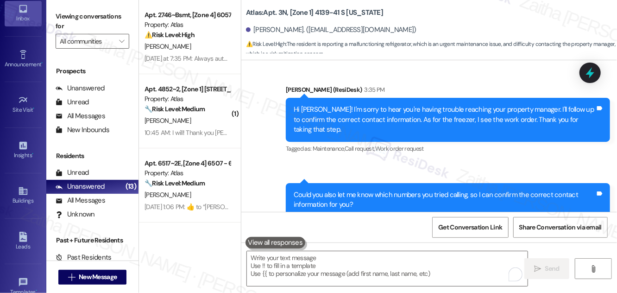
scroll to position [3417, 0]
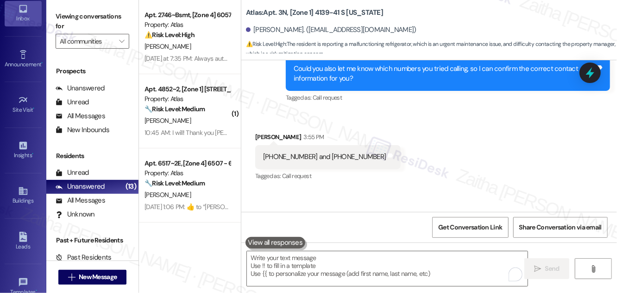
drag, startPoint x: 293, startPoint y: 169, endPoint x: 424, endPoint y: 205, distance: 136.4
click at [424, 205] on div "Sent via SMS Sarah 4:09 PM Thank you for letting me know! I'll check on those n…" at bounding box center [448, 238] width 338 height 70
copy div "Thank you for letting me know! I'll check on those numbers and get you the corr…"
click at [500, 111] on div "Received via SMS Celane Brewer 3:55 PM 773-490-3236 and 490-5485 Tags and notes…" at bounding box center [429, 150] width 376 height 78
click at [591, 73] on icon at bounding box center [589, 73] width 11 height 14
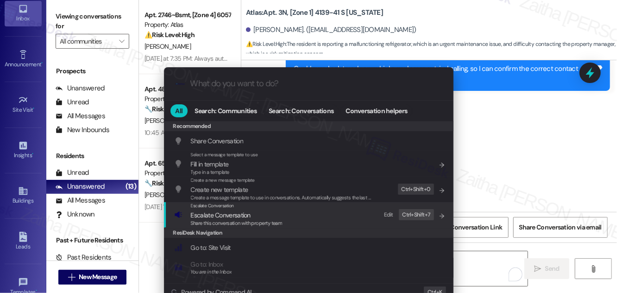
click at [234, 212] on span "Escalate Conversation" at bounding box center [221, 215] width 60 height 8
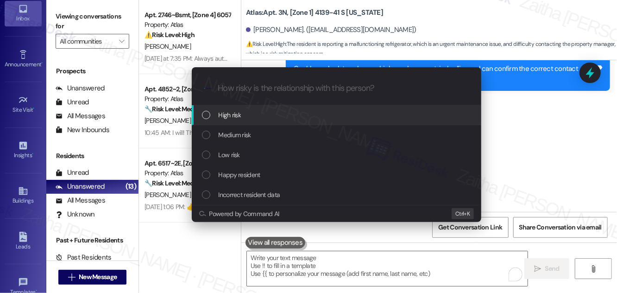
click at [243, 116] on div "High risk" at bounding box center [337, 115] width 271 height 10
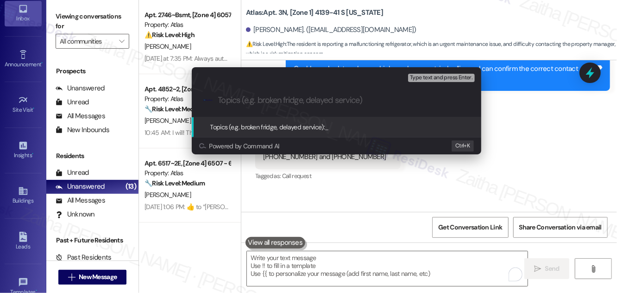
paste input "Contact Info Confirmation & Refrigerator Work Order Follow-Up"
type input "Contact Info Confirmation & Refrigerator Work Order Follow-Up"
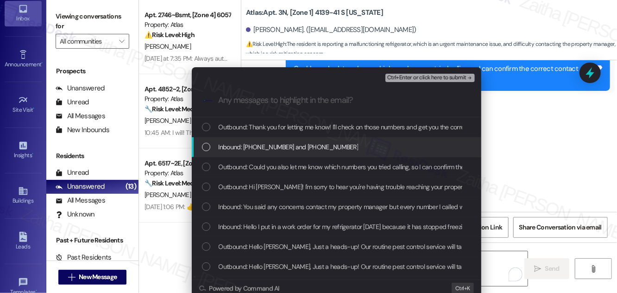
click at [226, 139] on div "Inbound: 773-490-3236 and 490-5485" at bounding box center [336, 147] width 289 height 20
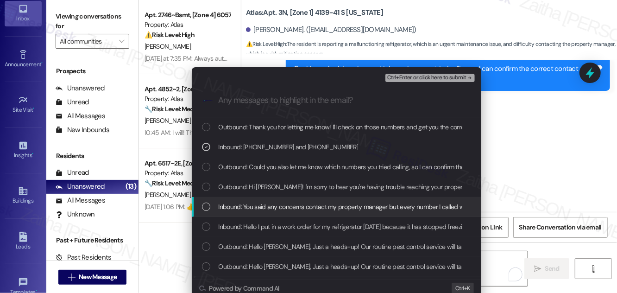
click at [219, 204] on span "Inbound: You said any concerns contact my property manager but every number I c…" at bounding box center [354, 206] width 270 height 10
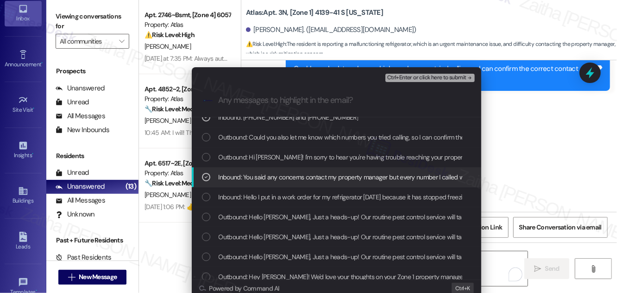
scroll to position [42, 0]
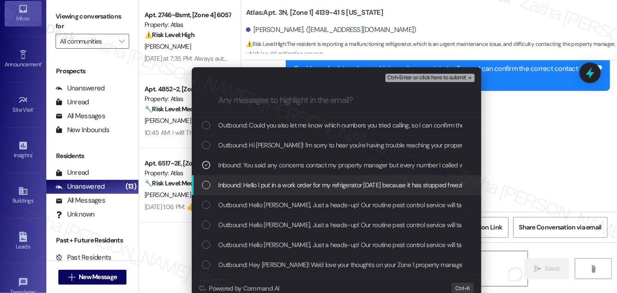
click at [213, 186] on div "Inbound: Hello I put in a work order for my refrigerator today because it has s…" at bounding box center [337, 185] width 271 height 10
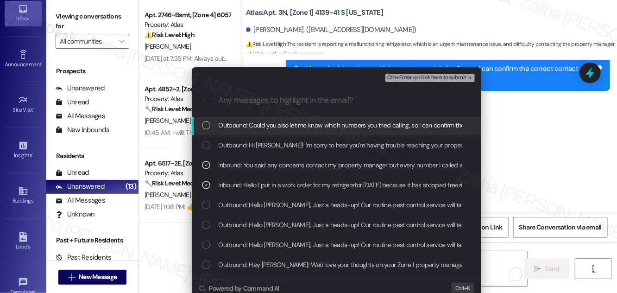
click at [418, 80] on span "Ctrl+Enter or click here to submit" at bounding box center [426, 78] width 79 height 6
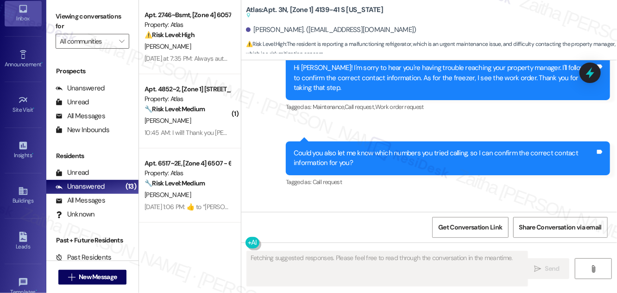
scroll to position [3431, 0]
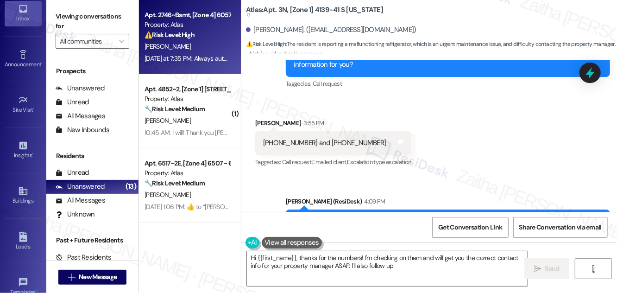
type textarea "Hi {{first_name}}, thanks for the numbers! I'm checking on them and will get yo…"
click at [221, 51] on div "[PERSON_NAME]" at bounding box center [188, 47] width 88 height 12
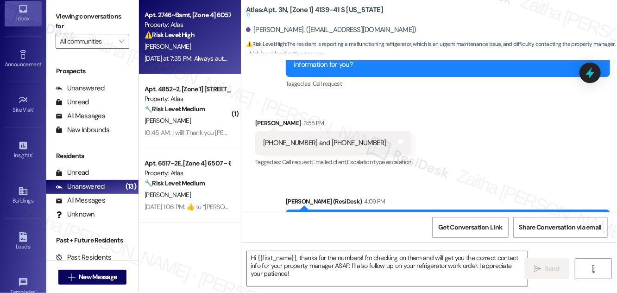
type textarea "Fetching suggested responses. Please feel free to read through the conversation…"
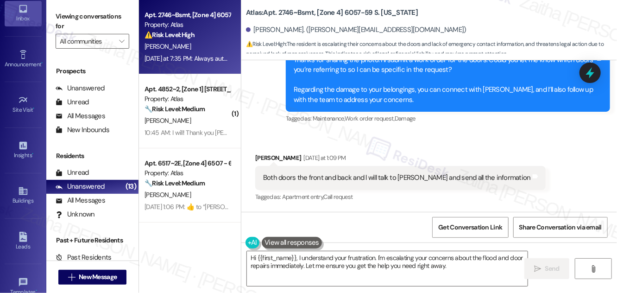
scroll to position [20512, 0]
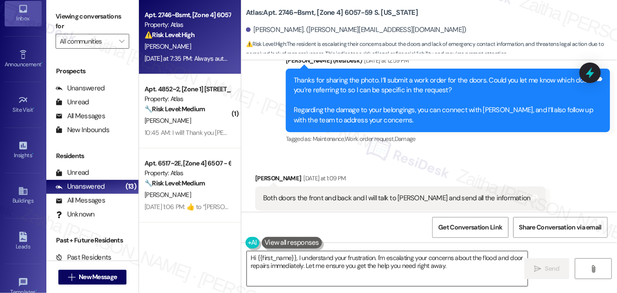
click at [286, 263] on textarea "Hi {{first_name}}, I understand your frustration. I'm escalating your concerns …" at bounding box center [387, 268] width 281 height 35
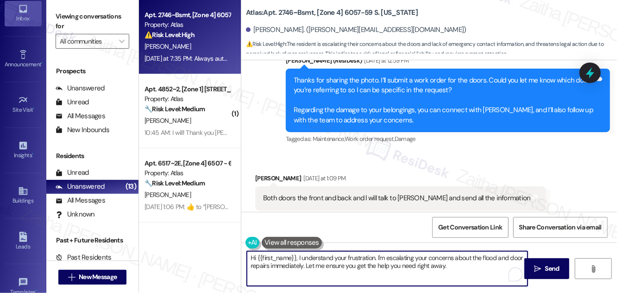
click at [286, 263] on textarea "Hi {{first_name}}, I understand your frustration. I'm escalating your concerns …" at bounding box center [387, 268] width 281 height 35
click at [382, 255] on textarea "Hi {{first_name}}, I understand your frustration. I'm escalating your concerns …" at bounding box center [387, 268] width 281 height 35
click at [396, 256] on textarea "Hi {{first_name}}, I understand your frustration. I'm escalating your concerns …" at bounding box center [387, 268] width 281 height 35
type textarea "Hi {{first_name}}, I understand your frustration. I've shared your concerns abo…"
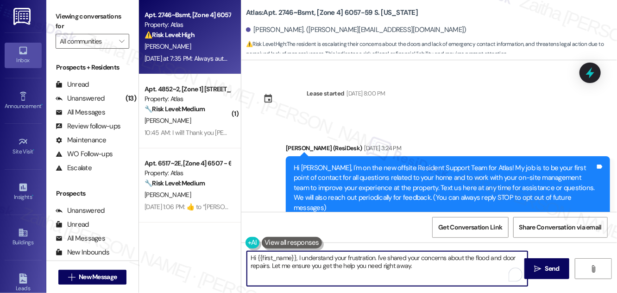
scroll to position [20512, 0]
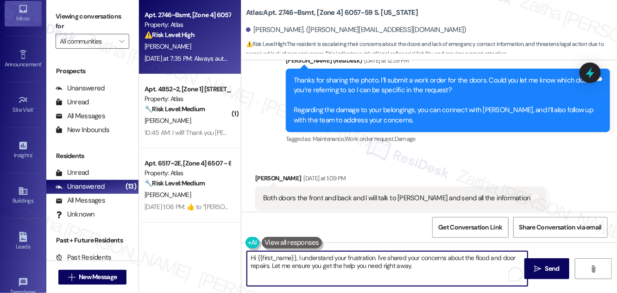
click at [268, 265] on textarea "Hi {{first_name}}, I understand your frustration. I've shared your concerns abo…" at bounding box center [387, 268] width 281 height 35
click at [329, 264] on textarea "Hi {{first_name}}, I understand your frustration. I've shared your concerns abo…" at bounding box center [387, 268] width 281 height 35
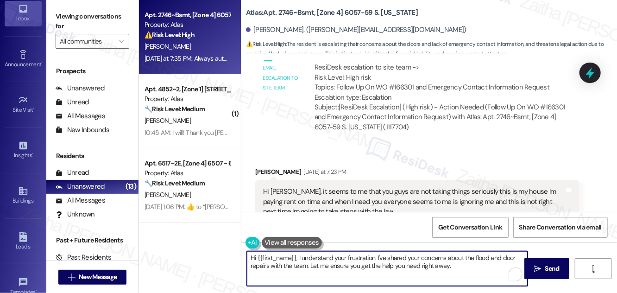
scroll to position [20975, 0]
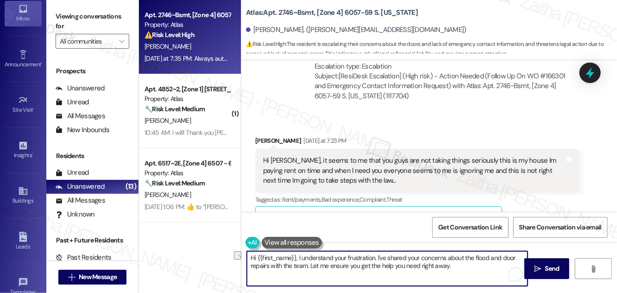
drag, startPoint x: 310, startPoint y: 265, endPoint x: 466, endPoint y: 267, distance: 156.5
click at [466, 267] on textarea "Hi {{first_name}}, I understand your frustration. I've shared your concerns abo…" at bounding box center [387, 268] width 281 height 35
click at [437, 264] on textarea "Hi {{first_name}}, I understand your frustration. I've shared your concerns abo…" at bounding box center [387, 268] width 281 height 35
click at [309, 273] on textarea "Hi {{first_name}}, I understand your frustration. I've shared your concerns abo…" at bounding box center [387, 268] width 281 height 35
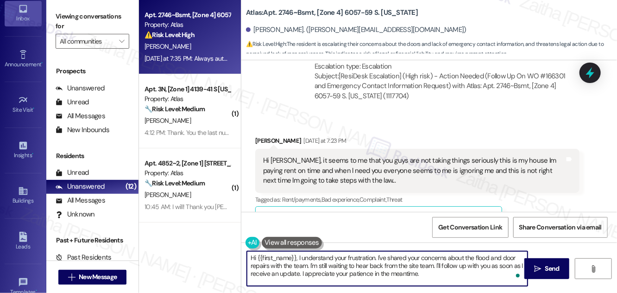
click at [313, 266] on textarea "Hi {{first_name}}, I understand your frustration. I've shared your concerns abo…" at bounding box center [387, 268] width 281 height 35
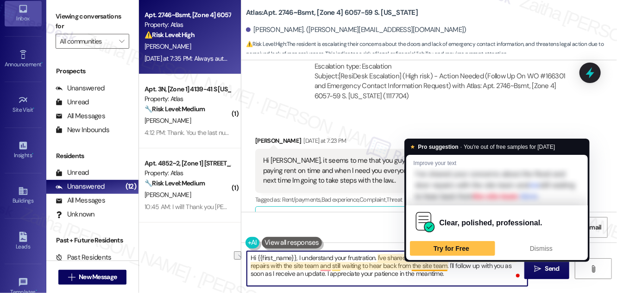
drag, startPoint x: 396, startPoint y: 268, endPoint x: 446, endPoint y: 254, distance: 52.2
click at [447, 263] on textarea "Hi {{first_name}}, I understand your frustration. I've shared your concerns abo…" at bounding box center [387, 268] width 281 height 35
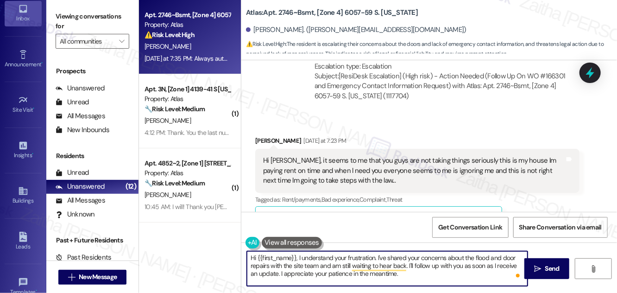
click at [332, 268] on textarea "Hi {{first_name}}, I understand your frustration. I've shared your concerns abo…" at bounding box center [387, 268] width 281 height 35
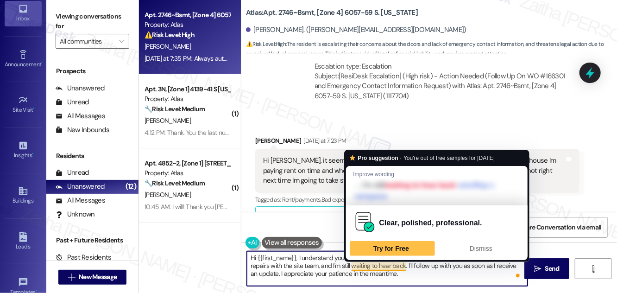
click at [406, 263] on textarea "Hi {{first_name}}, I understand your frustration. I've shared your concerns abo…" at bounding box center [387, 268] width 281 height 35
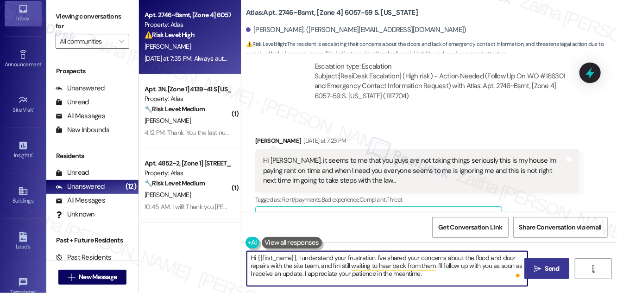
type textarea "Hi {{first_name}}, I understand your frustration. I've shared your concerns abo…"
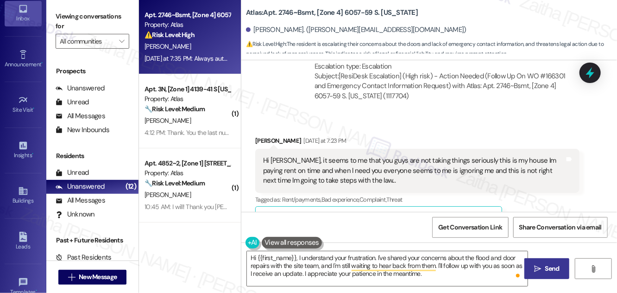
click at [556, 266] on span "Send" at bounding box center [552, 268] width 14 height 10
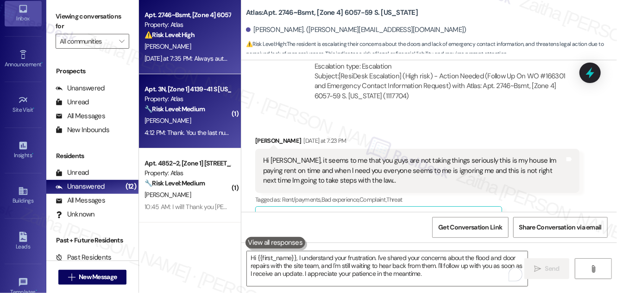
click at [201, 117] on div "[PERSON_NAME]" at bounding box center [188, 121] width 88 height 12
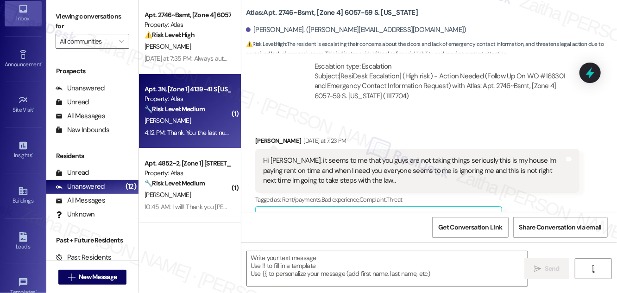
type textarea "Fetching suggested responses. Please feel free to read through the conversation…"
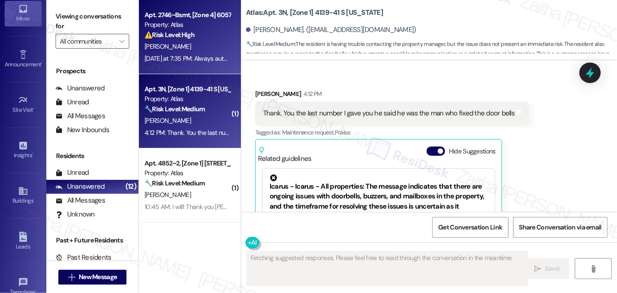
scroll to position [3777, 0]
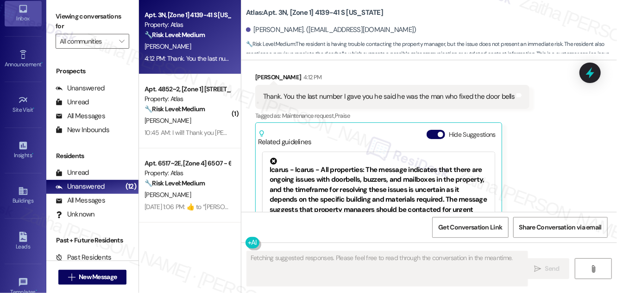
click at [216, 45] on div "[PERSON_NAME]" at bounding box center [188, 47] width 88 height 12
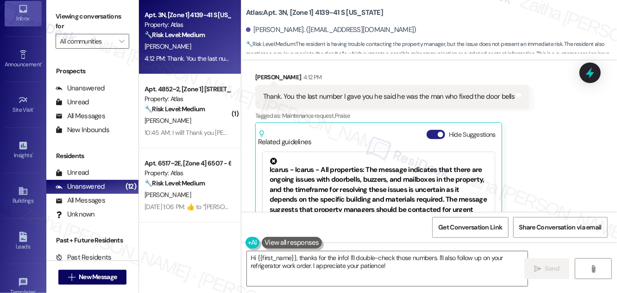
click at [436, 130] on button "Hide Suggestions" at bounding box center [435, 134] width 19 height 9
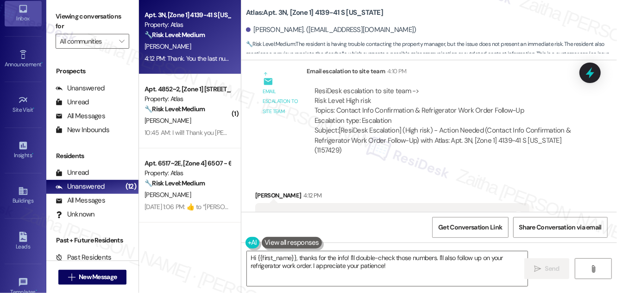
scroll to position [3660, 0]
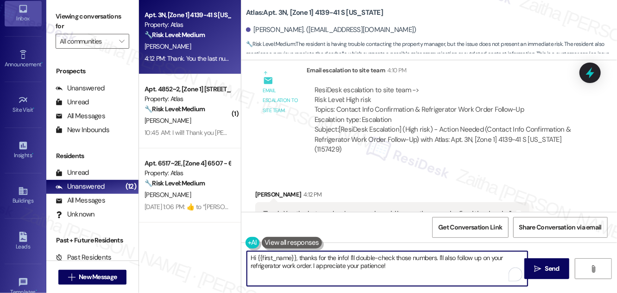
drag, startPoint x: 299, startPoint y: 257, endPoint x: 238, endPoint y: 256, distance: 61.6
click at [238, 256] on div "Apt. 3N, [Zone 1] 4139-41 S Indiana Property: Atlas 🔧 Risk Level: Medium The re…" at bounding box center [378, 146] width 478 height 293
drag, startPoint x: 301, startPoint y: 256, endPoint x: 328, endPoint y: 269, distance: 30.5
click at [328, 269] on textarea "Thanks for the info! I'll double-check those numbers. I'll also follow up on yo…" at bounding box center [387, 268] width 281 height 35
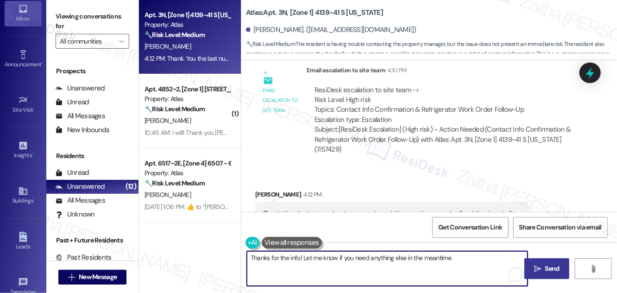
type textarea "Thanks for the info! Let me know if you need anything else in the meantime."
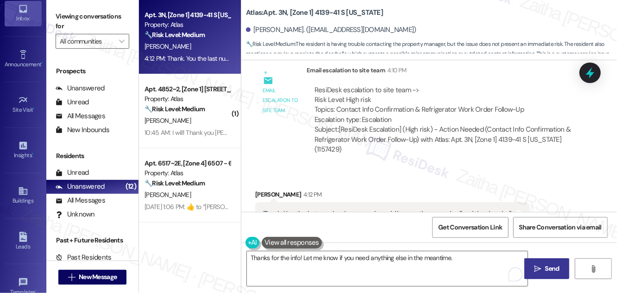
click at [546, 270] on span "Send" at bounding box center [552, 268] width 14 height 10
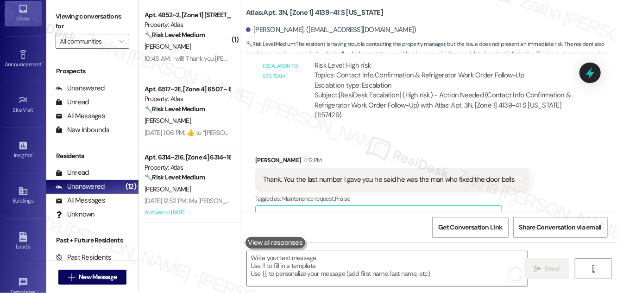
scroll to position [3725, 0]
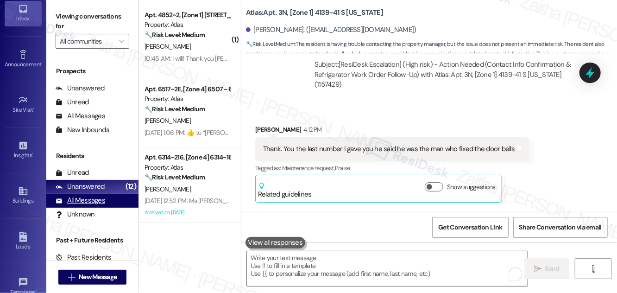
click at [81, 206] on div "All Messages (undefined)" at bounding box center [92, 201] width 92 height 14
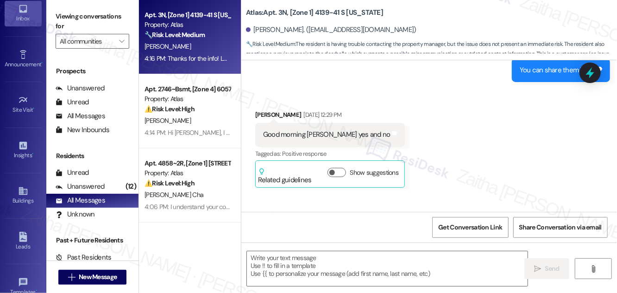
type textarea "Fetching suggested responses. Please feel free to read through the conversation…"
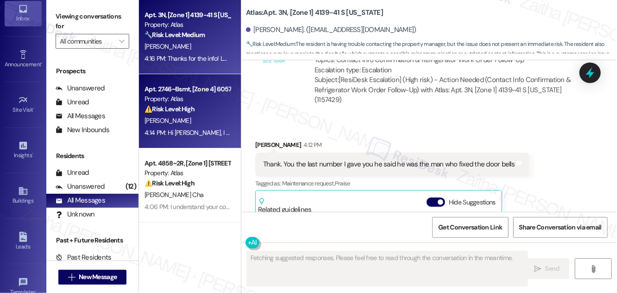
scroll to position [3777, 0]
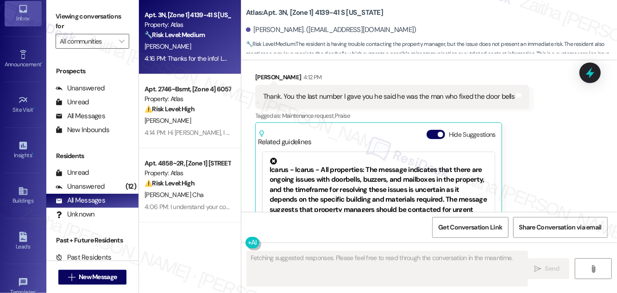
click at [212, 120] on div "[PERSON_NAME]" at bounding box center [188, 121] width 88 height 12
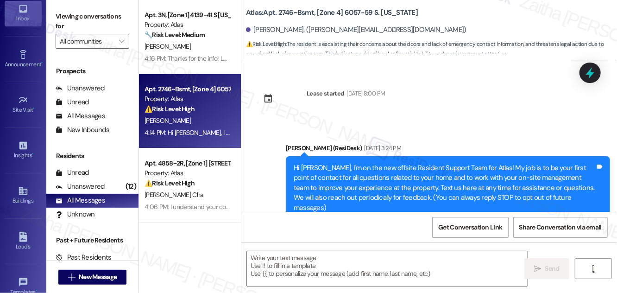
type textarea "Fetching suggested responses. Please feel free to read through the conversation…"
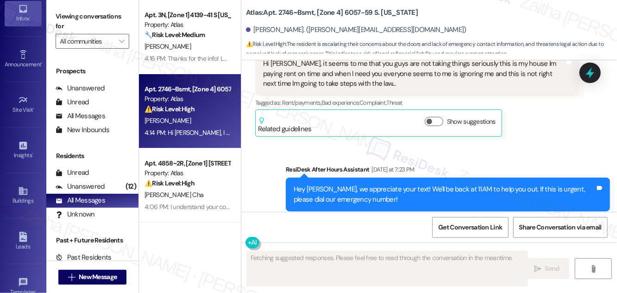
scroll to position [21073, 0]
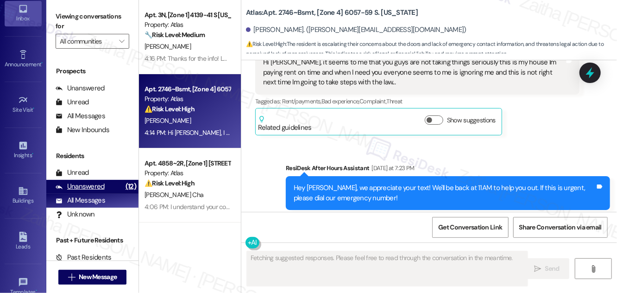
click at [74, 184] on div "Unanswered" at bounding box center [80, 187] width 49 height 10
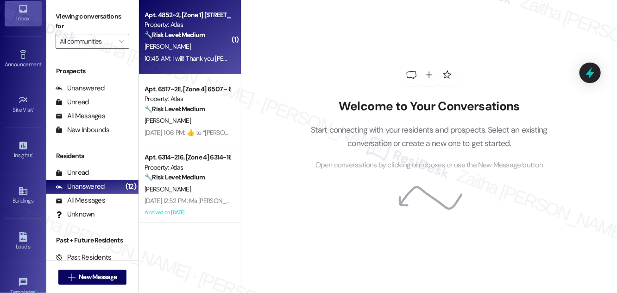
click at [199, 48] on div "[PERSON_NAME]" at bounding box center [188, 47] width 88 height 12
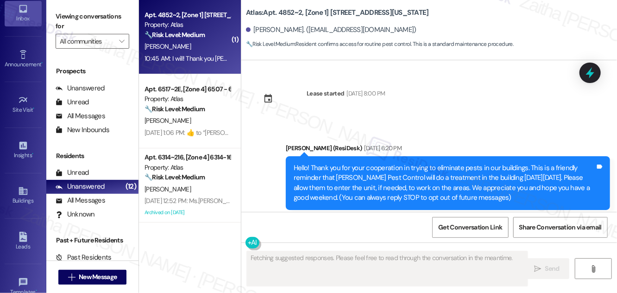
type textarea "Fetching suggested responses. Please feel free to read through the conversation…"
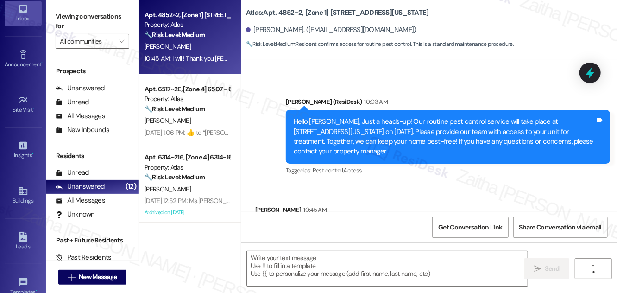
scroll to position [2766, 0]
click at [264, 205] on div "Ebonie Calvin 10:45 AM" at bounding box center [314, 211] width 119 height 13
copy div "Ebonie"
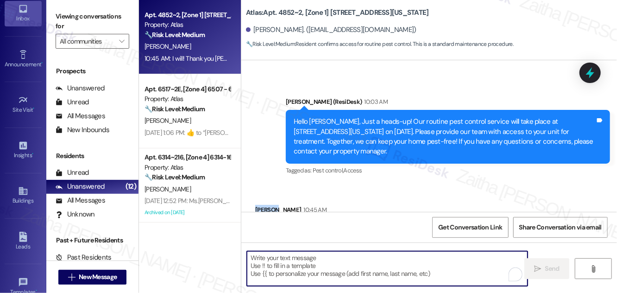
click at [282, 257] on textarea "To enrich screen reader interactions, please activate Accessibility in Grammarl…" at bounding box center [387, 268] width 281 height 35
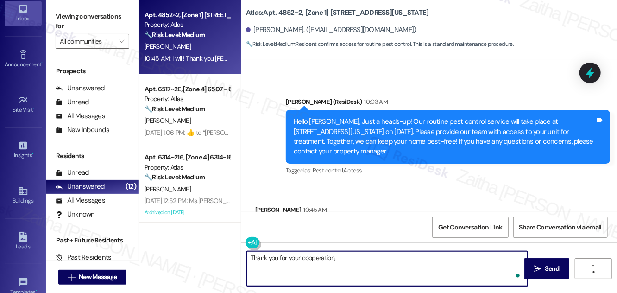
paste textarea "Ebonie"
drag, startPoint x: 280, startPoint y: 255, endPoint x: 336, endPoint y: 266, distance: 56.7
click at [336, 266] on textarea "Thank you for your cooperation, Ebonie!" at bounding box center [387, 268] width 281 height 35
click at [336, 257] on textarea "Thank you, Ebonie!" at bounding box center [387, 268] width 281 height 35
type textarea "Thank you, Ebonie!😊"
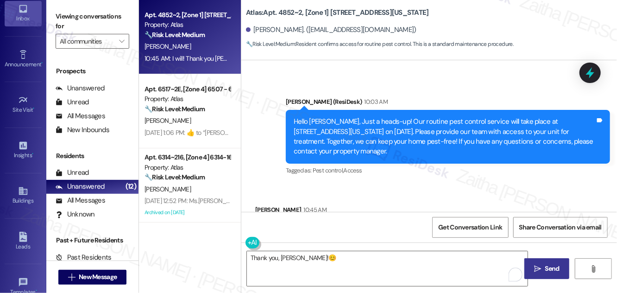
click at [548, 269] on span "Send" at bounding box center [552, 268] width 14 height 10
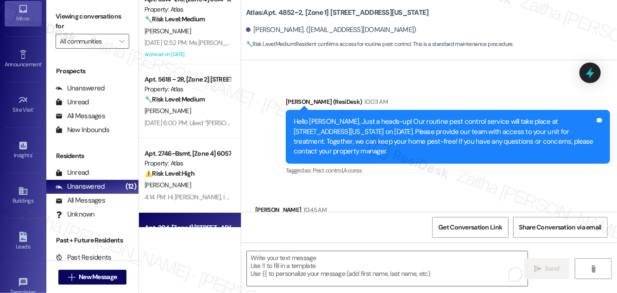
scroll to position [168, 0]
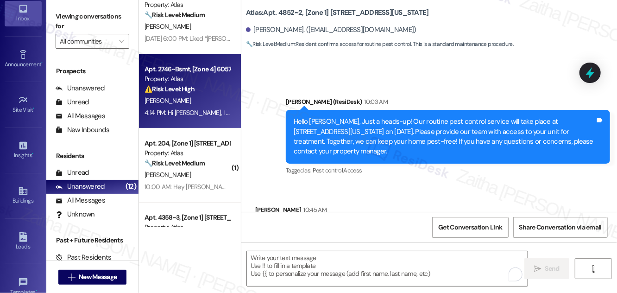
click at [207, 81] on div "Property: Atlas" at bounding box center [187, 79] width 86 height 10
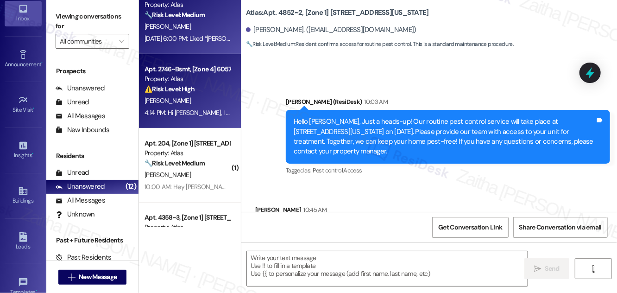
type textarea "Fetching suggested responses. Please feel free to read through the conversation…"
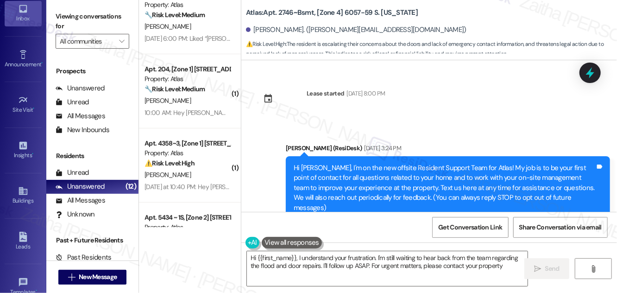
scroll to position [21073, 0]
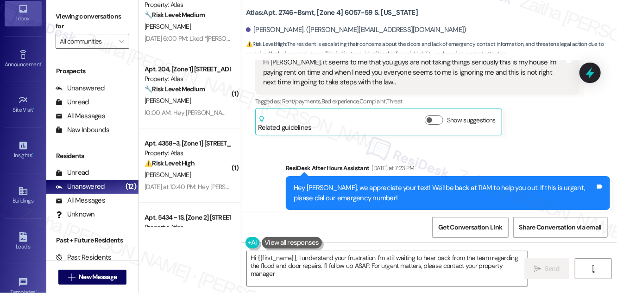
type textarea "Hi {{first_name}}, I understand your frustration. I'm still waiting to hear bac…"
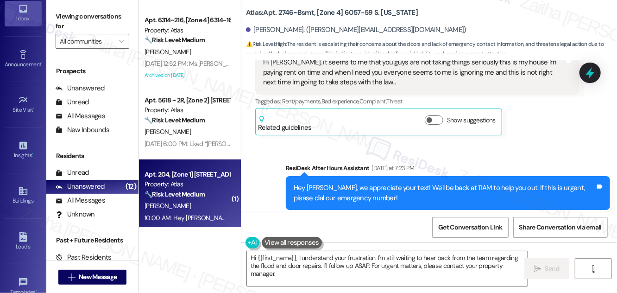
scroll to position [168, 0]
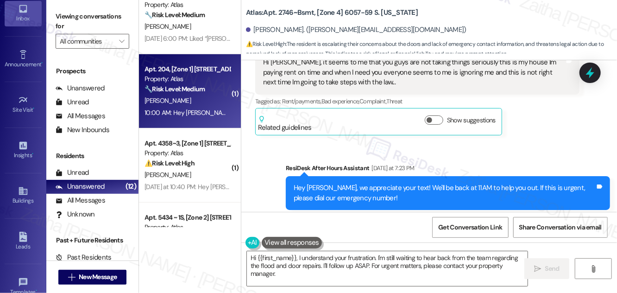
click at [201, 105] on div "[PERSON_NAME]" at bounding box center [188, 101] width 88 height 12
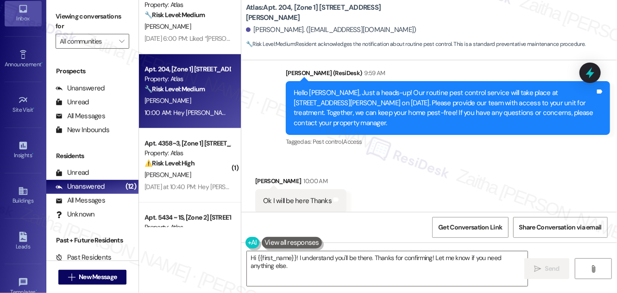
scroll to position [1171, 0]
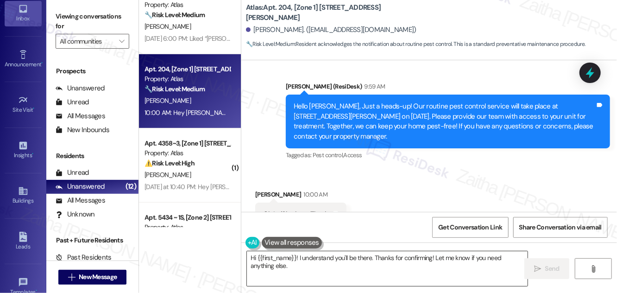
click at [254, 258] on textarea "Hi {{first_name}}! I understand you'll be there. Thanks for confirming! Let me …" at bounding box center [387, 268] width 281 height 35
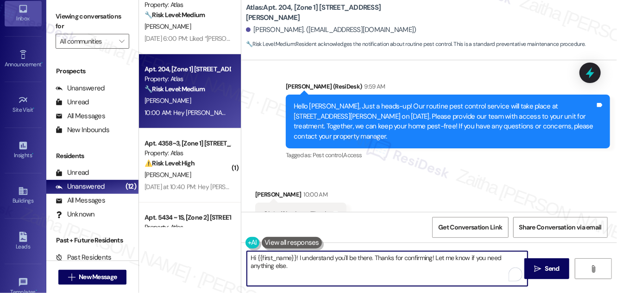
click at [254, 258] on textarea "Hi {{first_name}}! I understand you'll be there. Thanks for confirming! Let me …" at bounding box center [387, 268] width 281 height 35
drag, startPoint x: 335, startPoint y: 256, endPoint x: 343, endPoint y: 276, distance: 21.8
click at [343, 276] on textarea "You're welcome, {{first_name}}! I understand you'll be there. Thanks for confir…" at bounding box center [387, 268] width 281 height 35
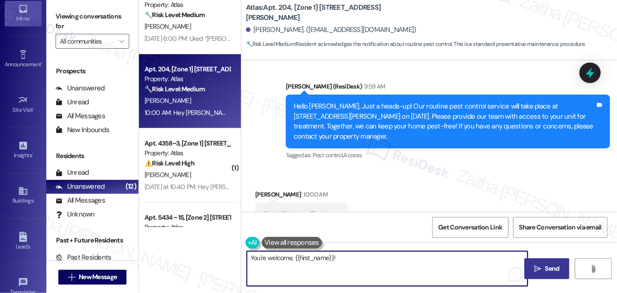
type textarea "You're welcome, {{first_name}}!"
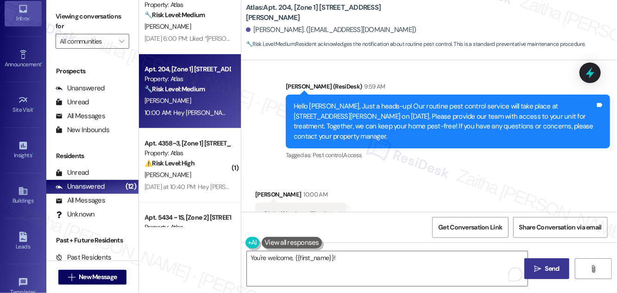
click at [555, 265] on span "Send" at bounding box center [552, 268] width 14 height 10
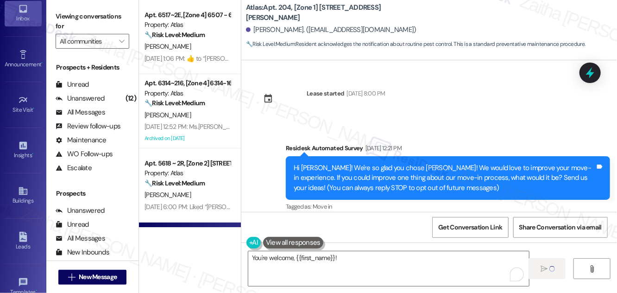
scroll to position [1171, 0]
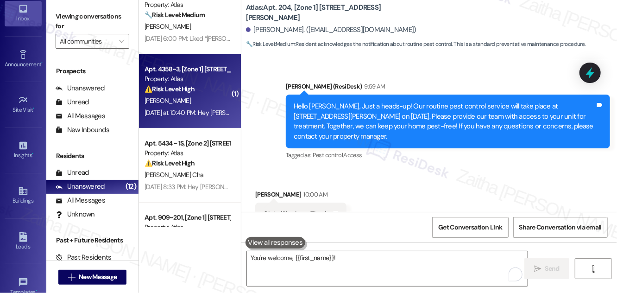
click at [204, 98] on div "[PERSON_NAME]" at bounding box center [188, 101] width 88 height 12
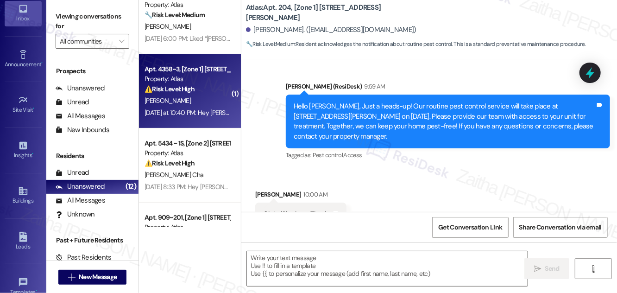
type textarea "Fetching suggested responses. Please feel free to read through the conversation…"
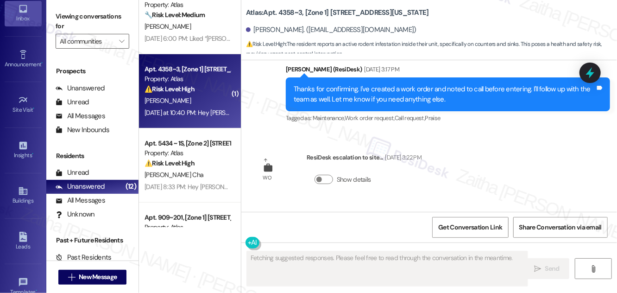
scroll to position [2368, 0]
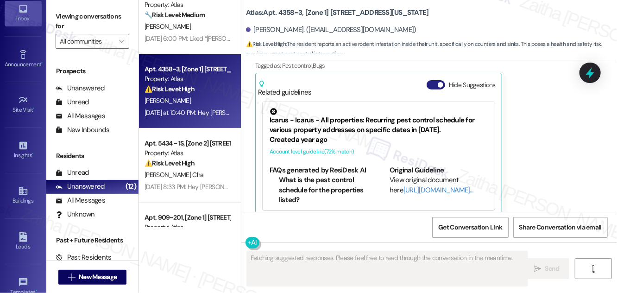
click at [432, 80] on button "Hide Suggestions" at bounding box center [435, 84] width 19 height 9
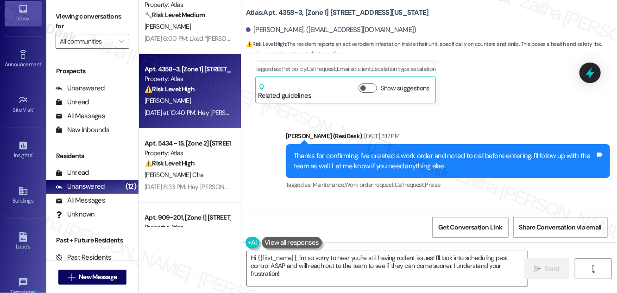
scroll to position [2129, 0]
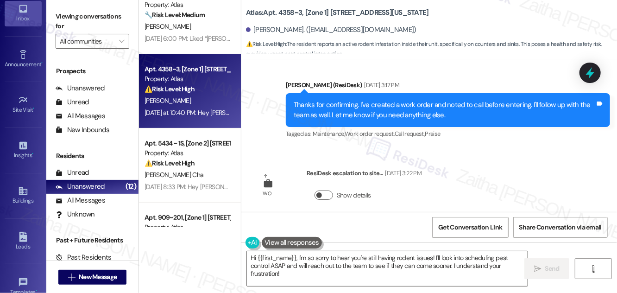
click at [330, 190] on button "Show details" at bounding box center [323, 194] width 19 height 9
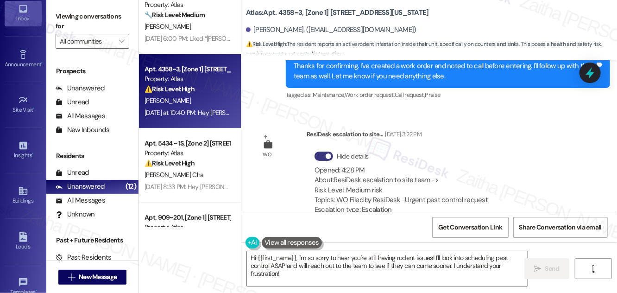
scroll to position [2213, 0]
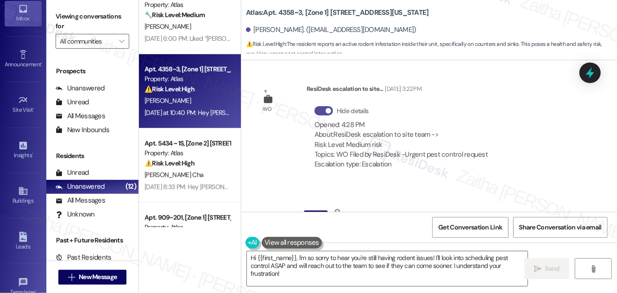
click at [317, 106] on button "Hide details" at bounding box center [323, 110] width 19 height 9
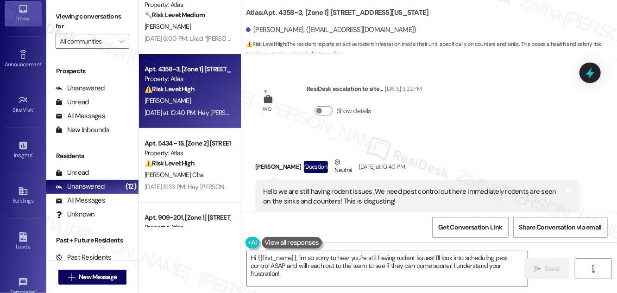
scroll to position [2298, 0]
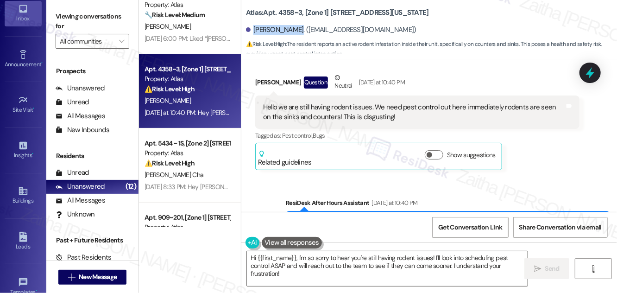
drag, startPoint x: 254, startPoint y: 29, endPoint x: 296, endPoint y: 25, distance: 42.3
click at [296, 25] on div "Prudence Roby. (msroby327@gmail.com)" at bounding box center [331, 30] width 170 height 10
copy div "Prudence Roby"
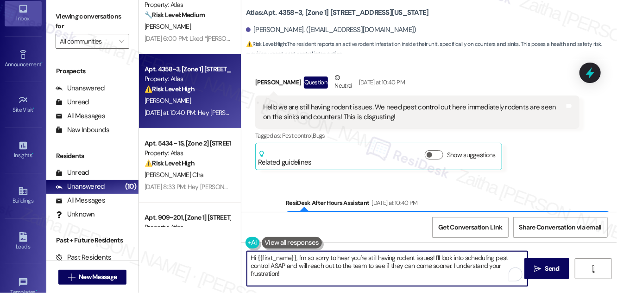
drag, startPoint x: 437, startPoint y: 255, endPoint x: 439, endPoint y: 274, distance: 19.5
click at [439, 275] on textarea "Hi {{first_name}}, I'm so sorry to hear you're still having rodent issues! I'll…" at bounding box center [387, 268] width 281 height 35
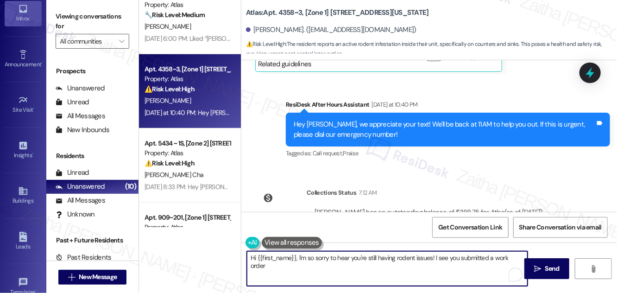
scroll to position [2340, 0]
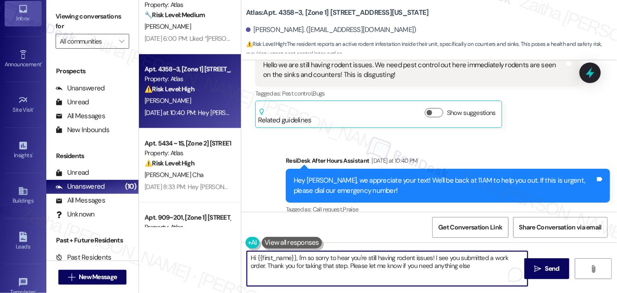
click at [474, 270] on textarea "Hi {{first_name}}, I'm so sorry to hear you're still having rodent issues! I se…" at bounding box center [387, 268] width 281 height 35
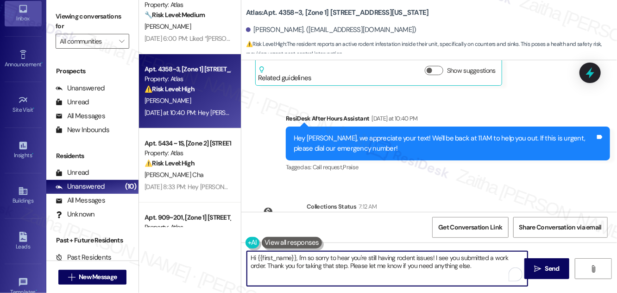
scroll to position [2424, 0]
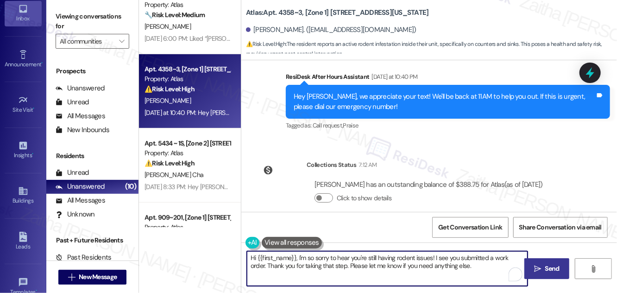
type textarea "Hi {{first_name}}, I'm so sorry to hear you're still having rodent issues! I se…"
click at [543, 265] on span "Send" at bounding box center [552, 268] width 18 height 10
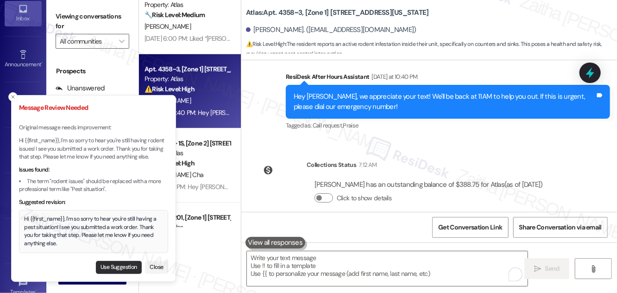
click at [110, 264] on button "Use Suggestion" at bounding box center [119, 267] width 46 height 13
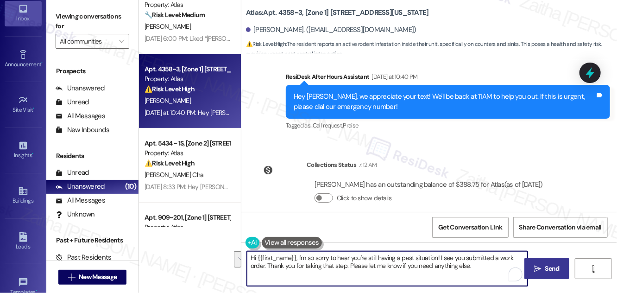
drag, startPoint x: 251, startPoint y: 259, endPoint x: 481, endPoint y: 268, distance: 229.8
click at [481, 268] on textarea "Hi {{first_name}}, I'm so sorry to hear you're still having a pest situation! I…" at bounding box center [387, 268] width 281 height 35
click at [456, 270] on textarea "Hi {{first_name}}, I'm so sorry to hear you're still having a pest situation! I…" at bounding box center [387, 268] width 281 height 35
click at [271, 262] on textarea "Hi {{first_name}}, I'm so sorry to hear you're still having a pest situation! I…" at bounding box center [387, 268] width 281 height 35
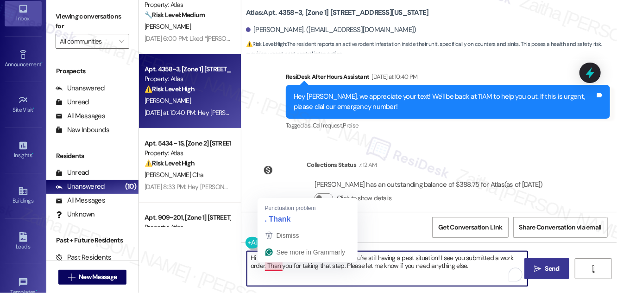
type textarea "Hi {{first_name}}, I'm so sorry to hear you're still having a pest situation! I…"
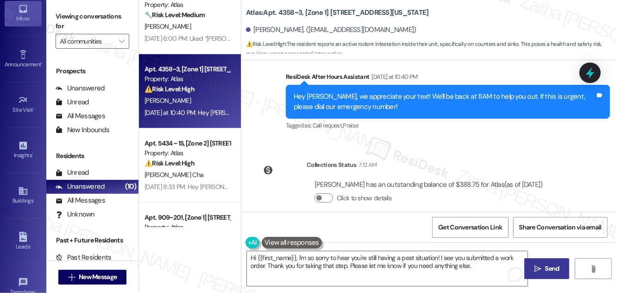
click at [550, 268] on span "Send" at bounding box center [552, 268] width 14 height 10
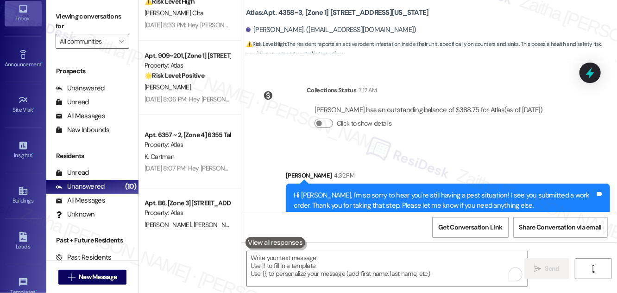
scroll to position [356, 0]
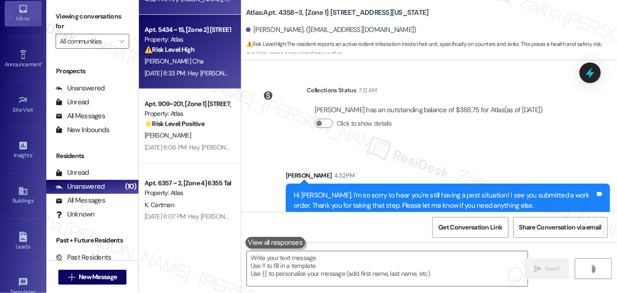
click at [210, 59] on div "[PERSON_NAME] Cha" at bounding box center [188, 62] width 88 height 12
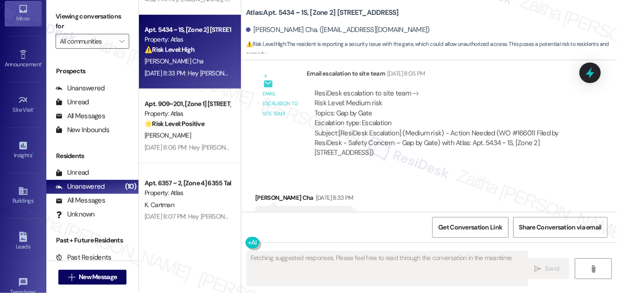
scroll to position [2601, 0]
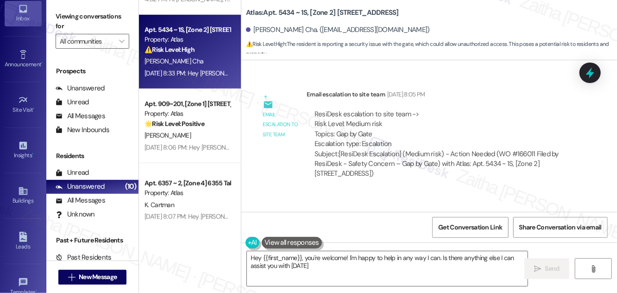
type textarea "Hey {{first_name}}, you're welcome! I'm happy to help in any way I can. Is ther…"
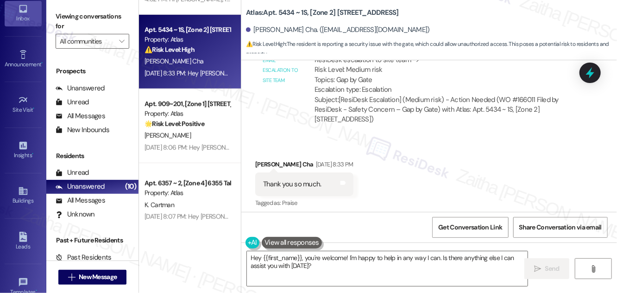
scroll to position [2727, 0]
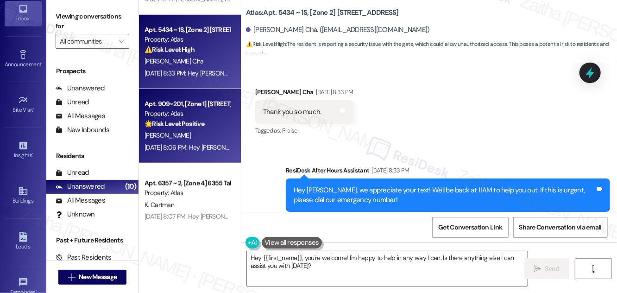
click at [193, 139] on div "[PERSON_NAME]" at bounding box center [188, 136] width 88 height 12
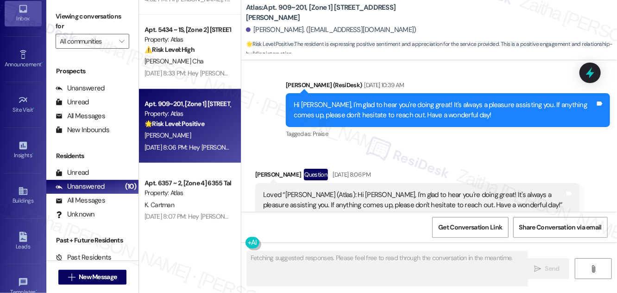
scroll to position [4669, 0]
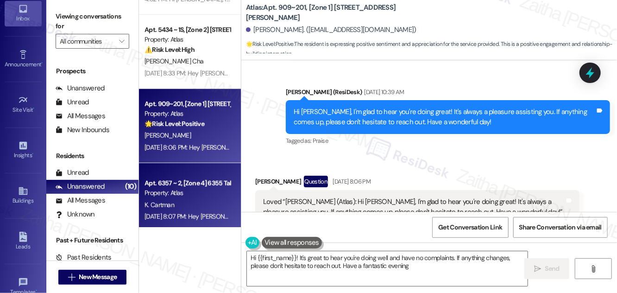
type textarea "Hi {{first_name}}! It's great to hear you're doing well and have no complaints.…"
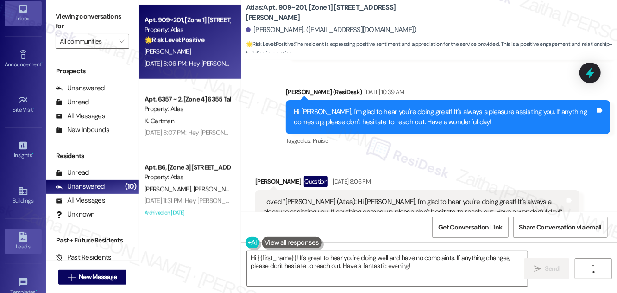
scroll to position [145, 0]
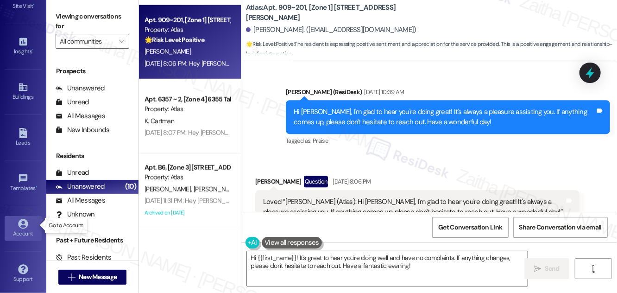
click at [20, 233] on div "Account" at bounding box center [23, 233] width 46 height 9
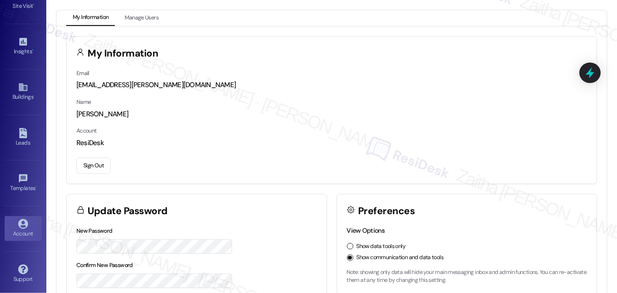
click at [98, 164] on button "Sign Out" at bounding box center [93, 165] width 34 height 16
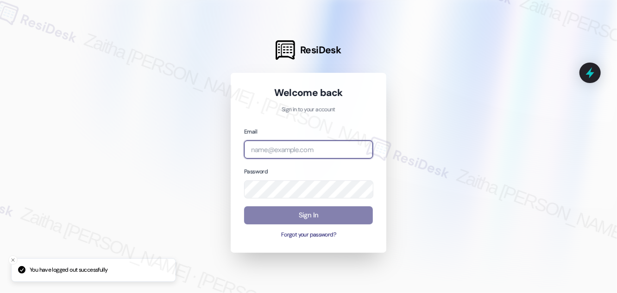
click at [286, 148] on input "email" at bounding box center [308, 149] width 129 height 18
type input "automated-surveys-grant_main-zaitha.mae.garcia@grant_main.com"
